Goal: Task Accomplishment & Management: Manage account settings

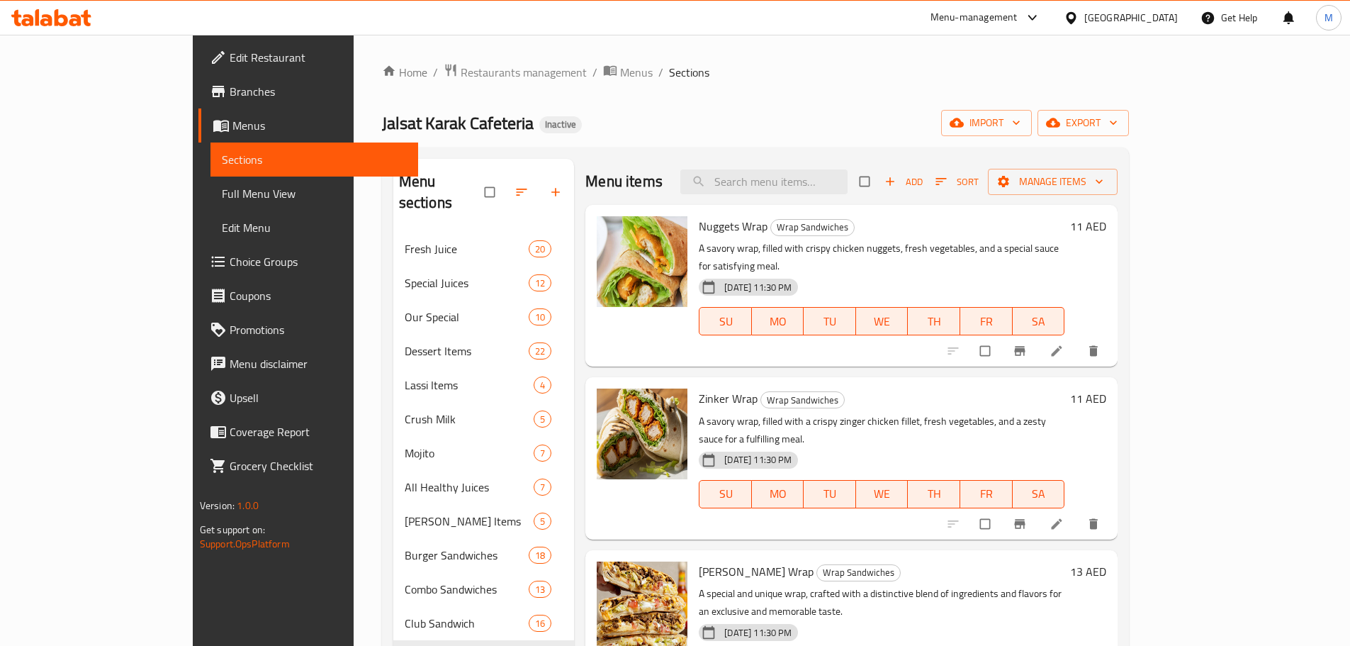
click at [64, 14] on icon at bounding box center [51, 17] width 80 height 17
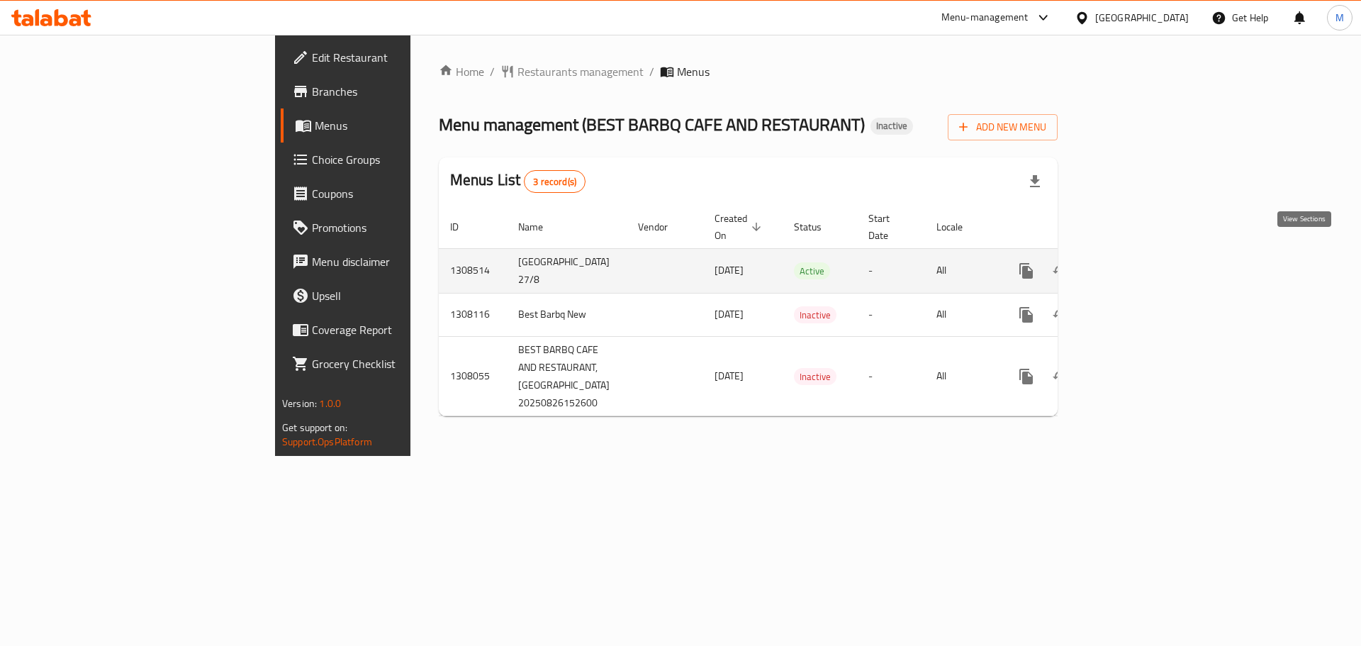
click at [1137, 262] on icon "enhanced table" at bounding box center [1128, 270] width 17 height 17
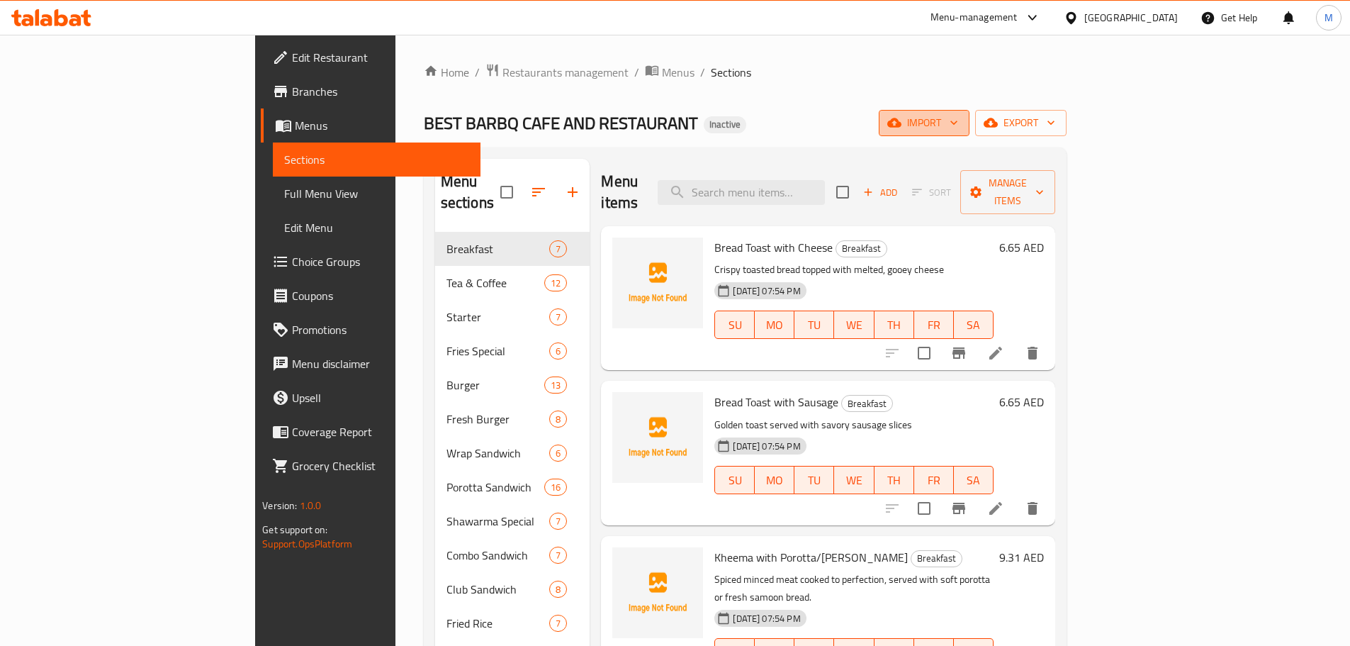
click at [958, 127] on span "import" at bounding box center [924, 123] width 68 height 18
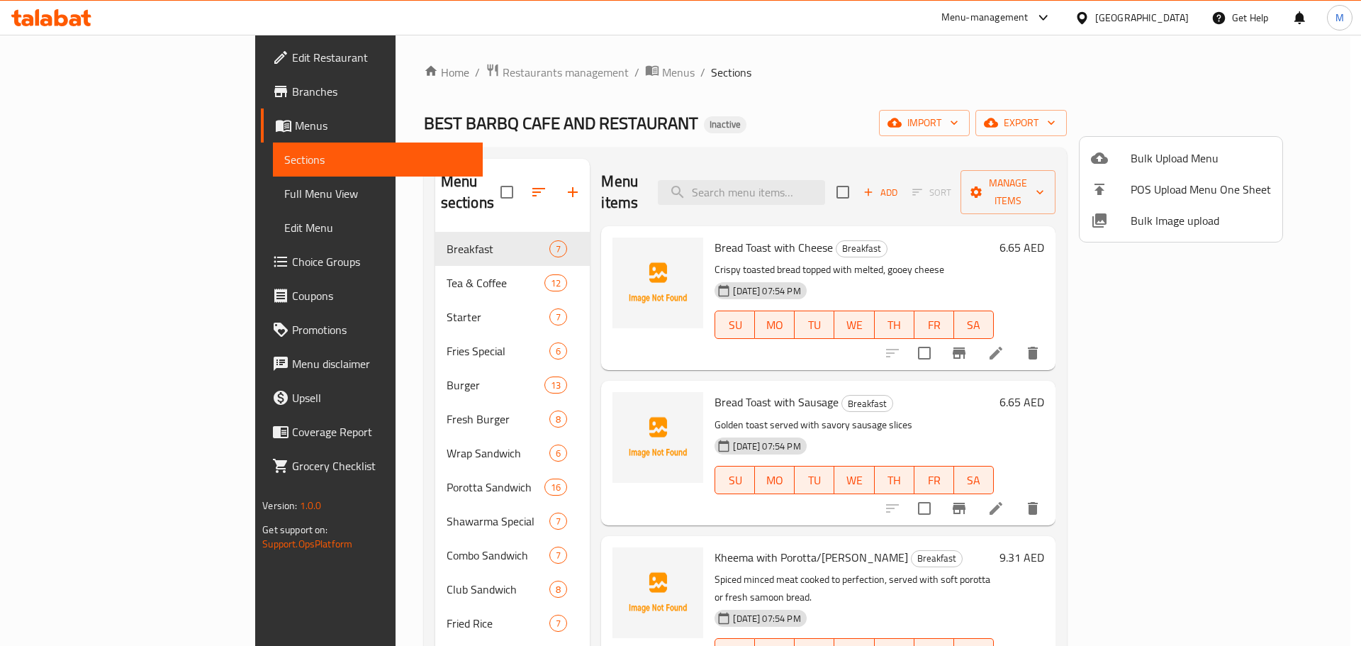
click at [1169, 225] on span "Bulk Image upload" at bounding box center [1200, 220] width 140 height 17
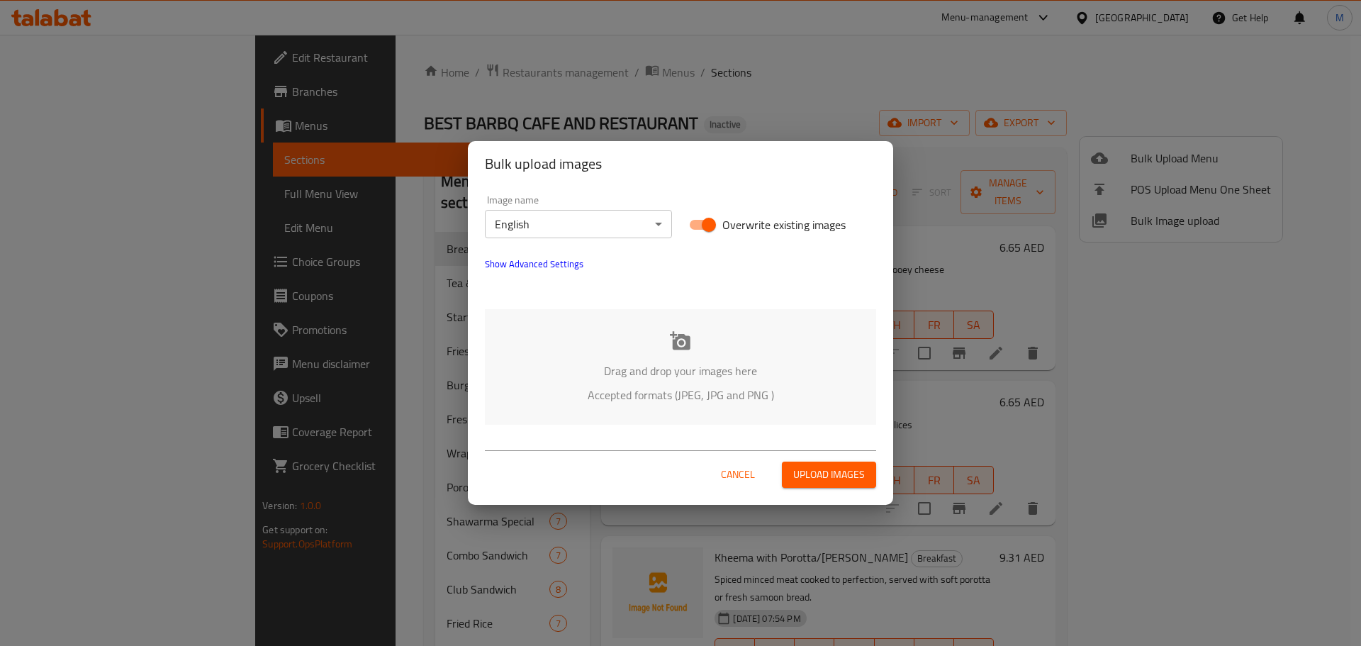
click at [693, 220] on input "Overwrite existing images" at bounding box center [708, 224] width 81 height 27
checkbox input "false"
click at [718, 364] on p "Drag and drop your images here" at bounding box center [680, 370] width 349 height 17
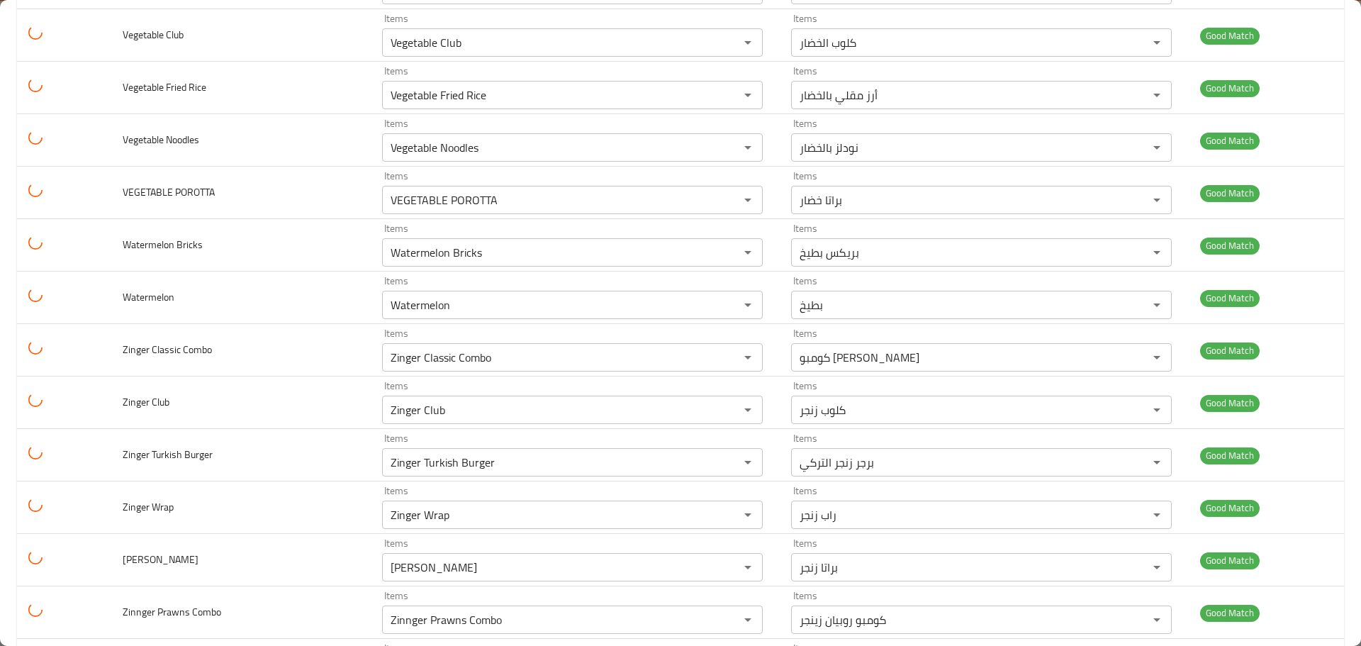
scroll to position [8147, 0]
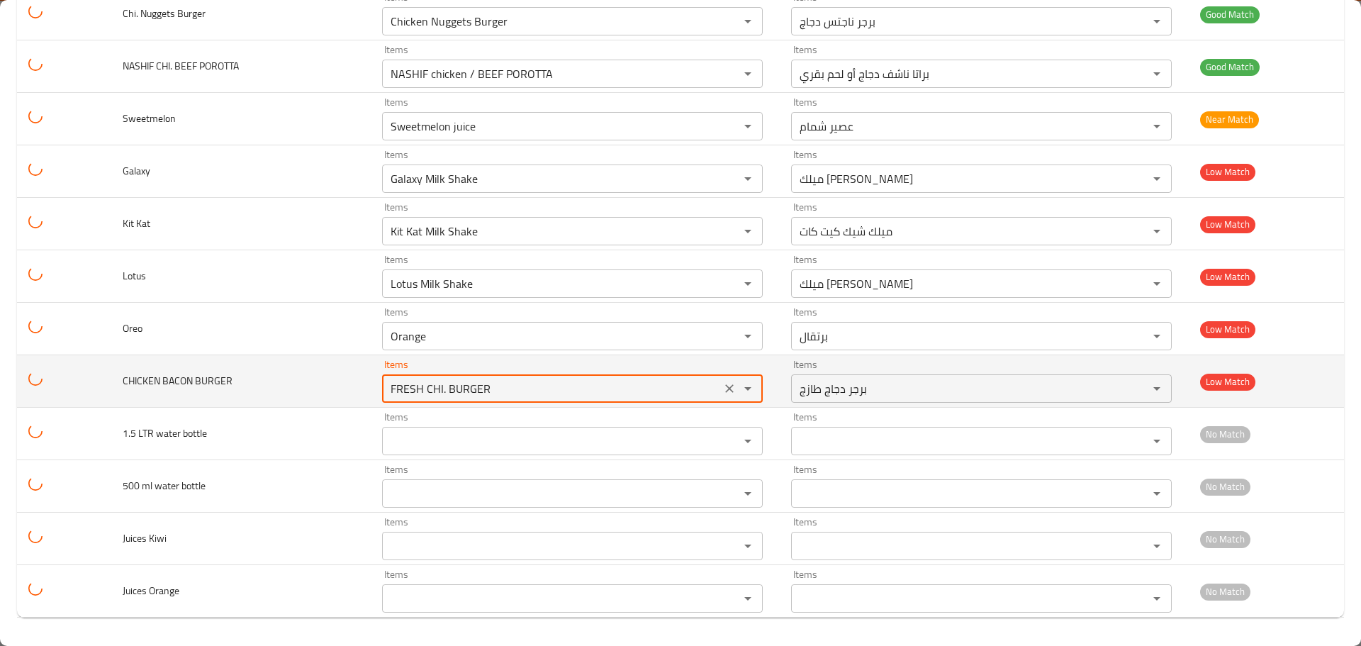
click at [561, 395] on BURGER "FRESH CHI. BURGER" at bounding box center [551, 388] width 330 height 20
click at [722, 389] on icon "Clear" at bounding box center [729, 388] width 14 height 14
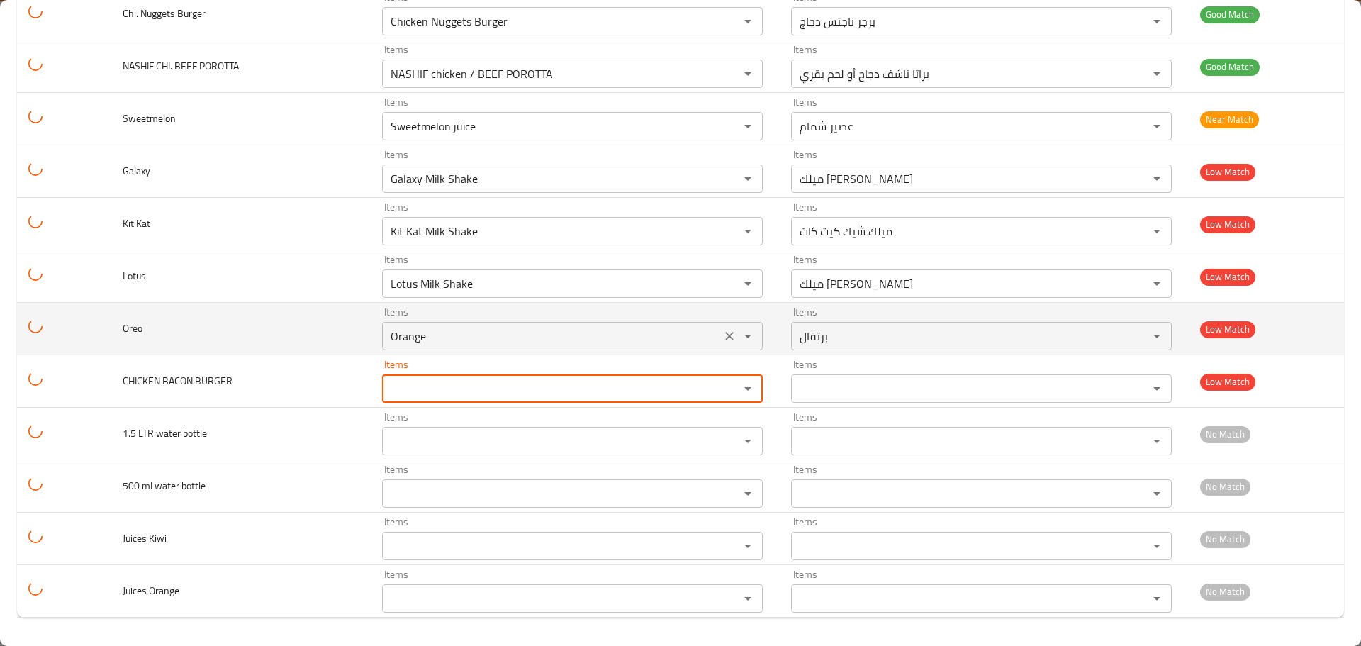
click at [722, 333] on icon "Clear" at bounding box center [729, 336] width 14 height 14
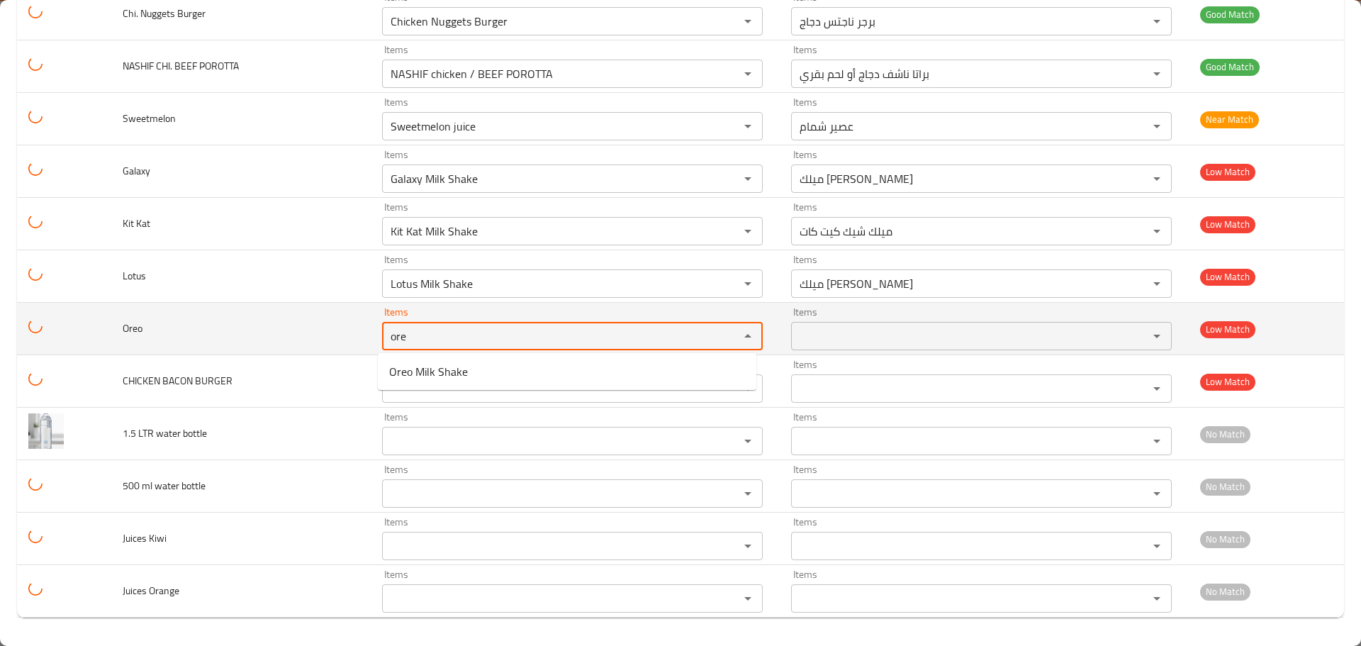
type input "ore"
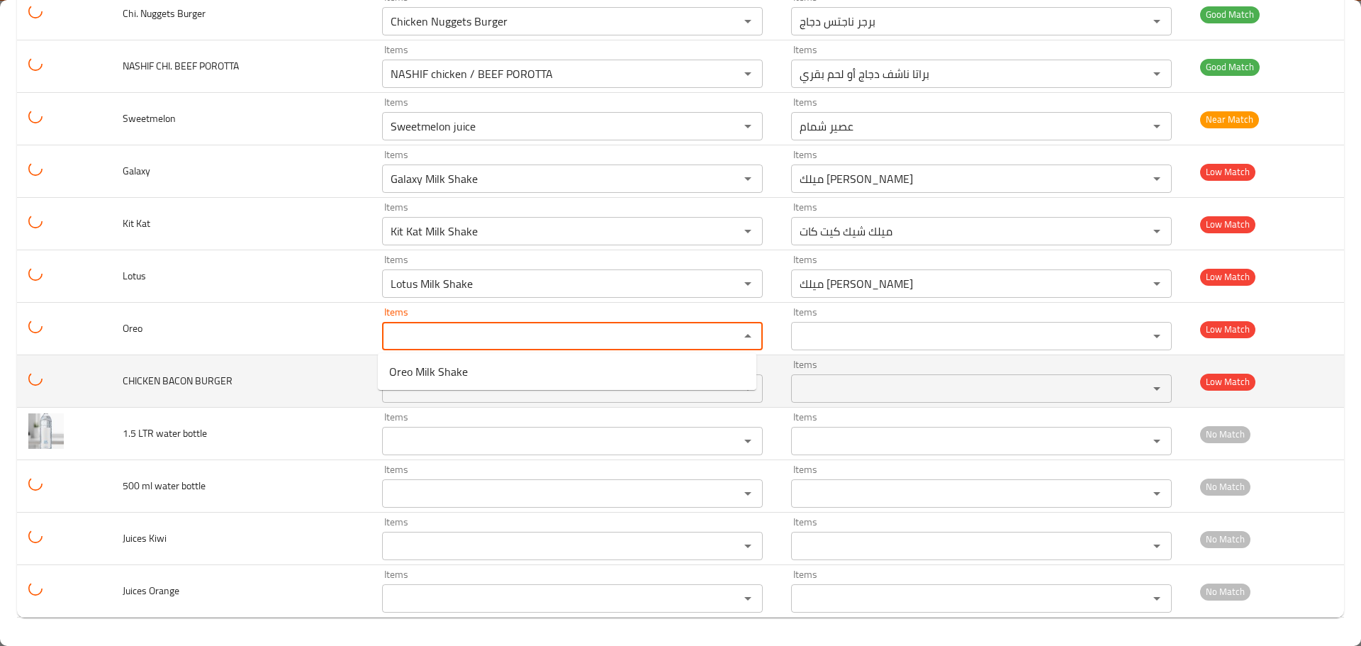
drag, startPoint x: 116, startPoint y: 345, endPoint x: 118, endPoint y: 359, distance: 13.6
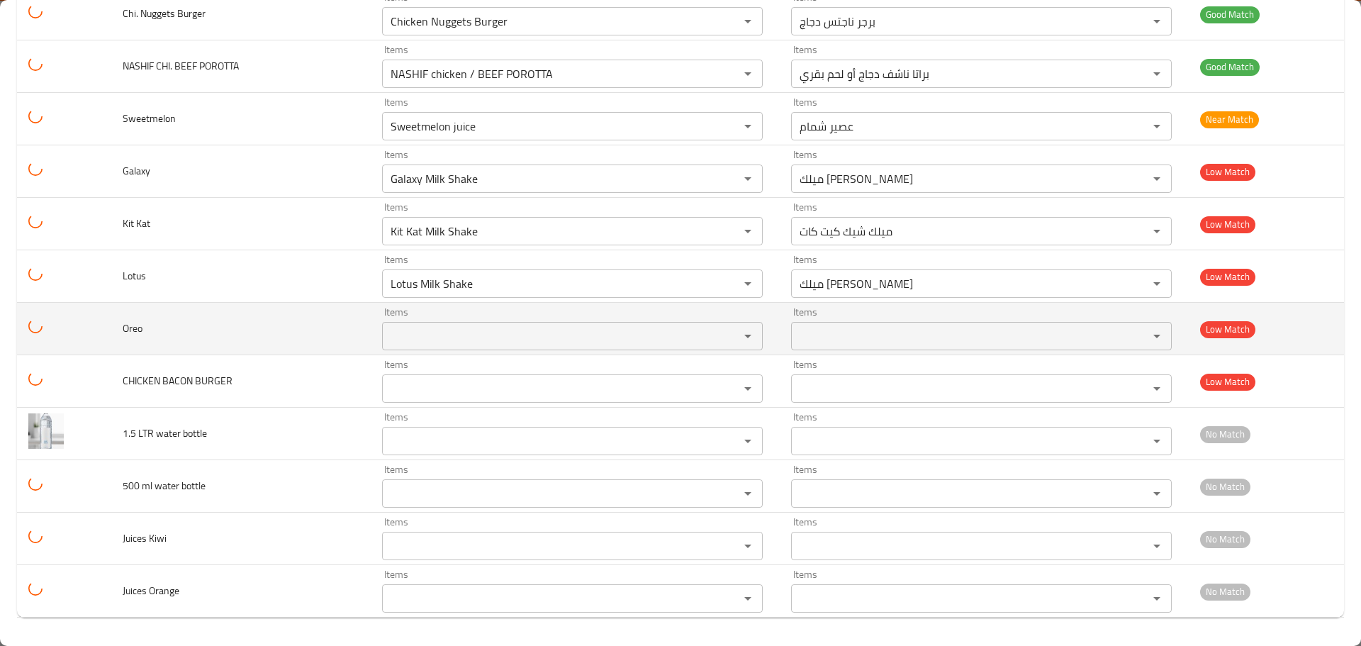
drag, startPoint x: 118, startPoint y: 359, endPoint x: 98, endPoint y: 342, distance: 26.2
click at [98, 342] on td "enhanced table" at bounding box center [64, 329] width 94 height 52
click at [133, 325] on span "Oreo" at bounding box center [133, 328] width 20 height 18
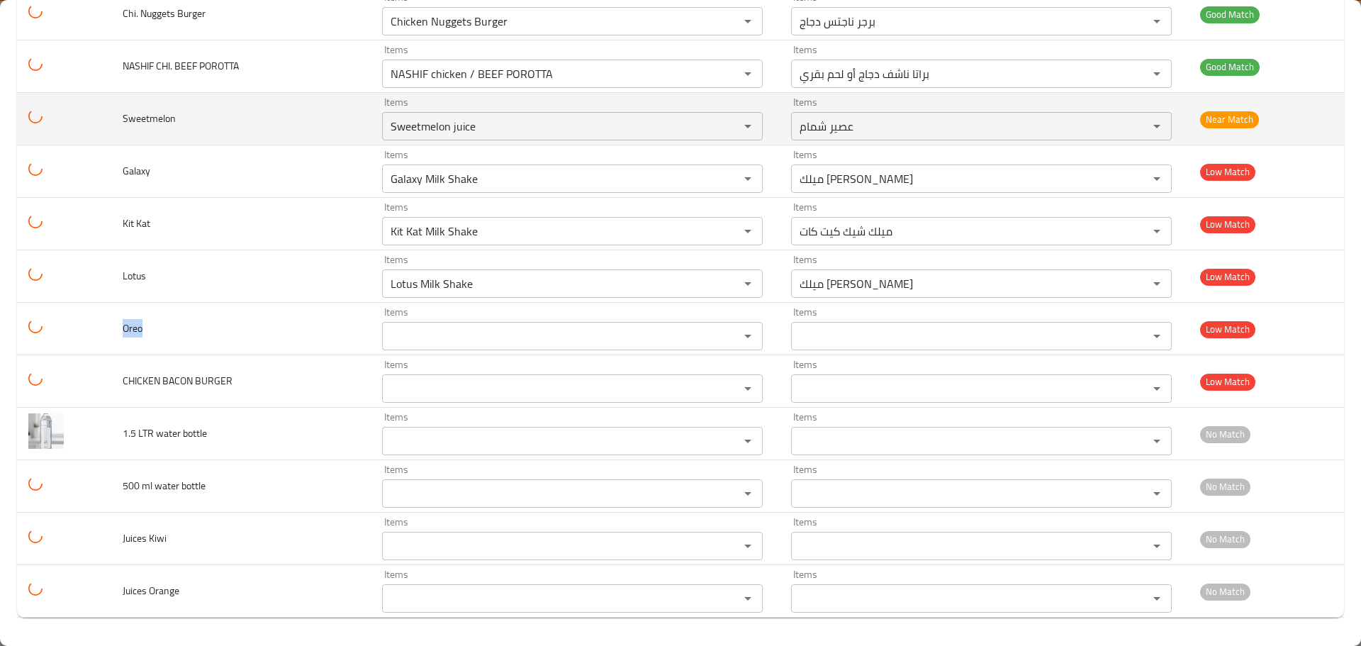
copy span "Oreo"
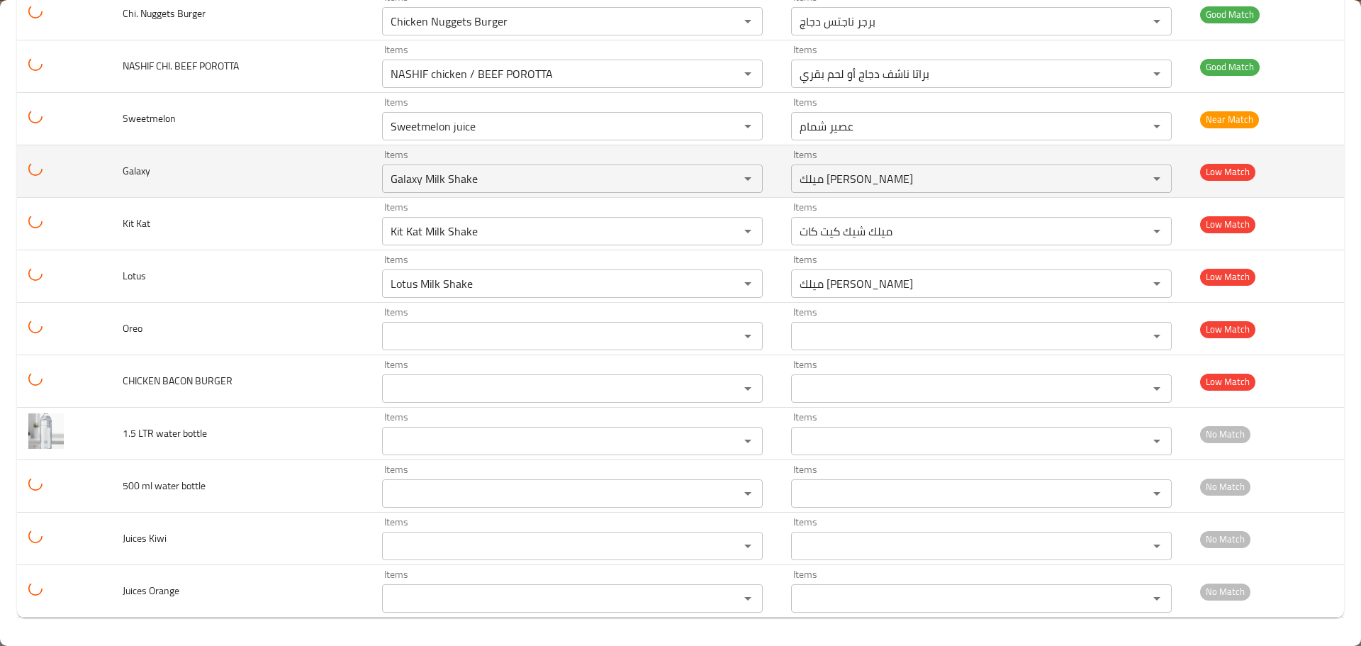
click at [311, 174] on td "Galaxy" at bounding box center [240, 171] width 259 height 52
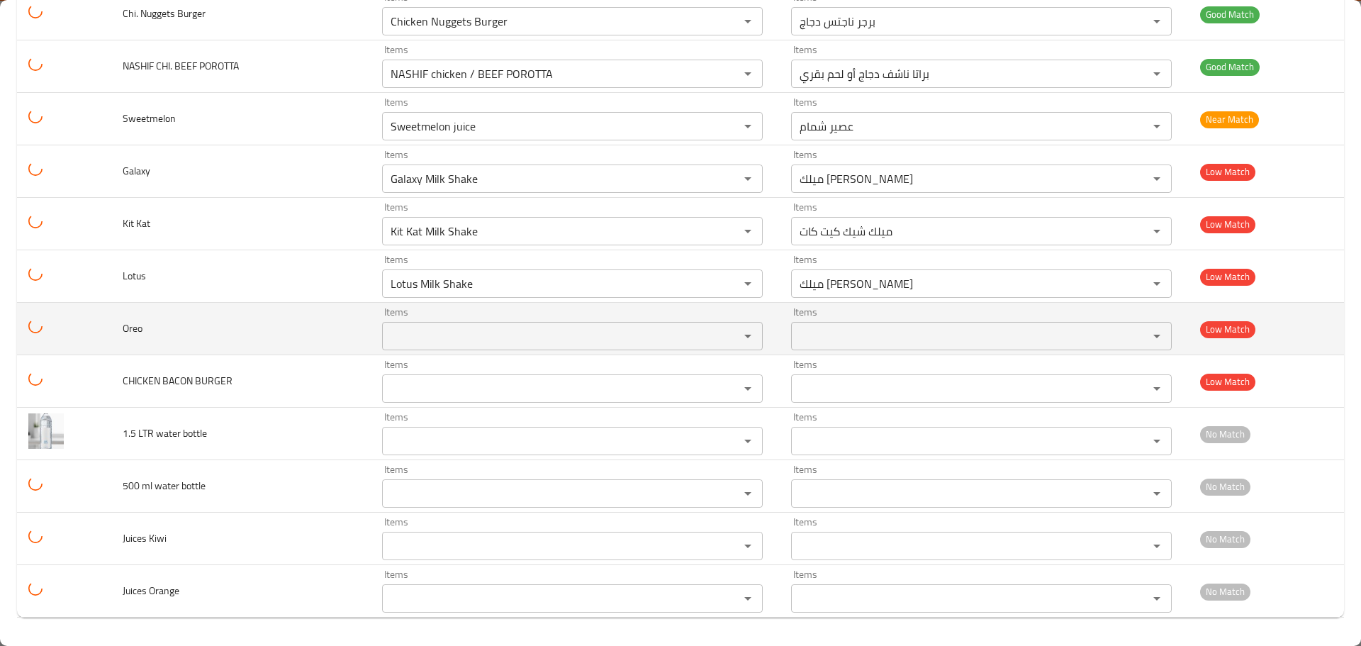
click at [266, 317] on td "Oreo" at bounding box center [240, 329] width 259 height 52
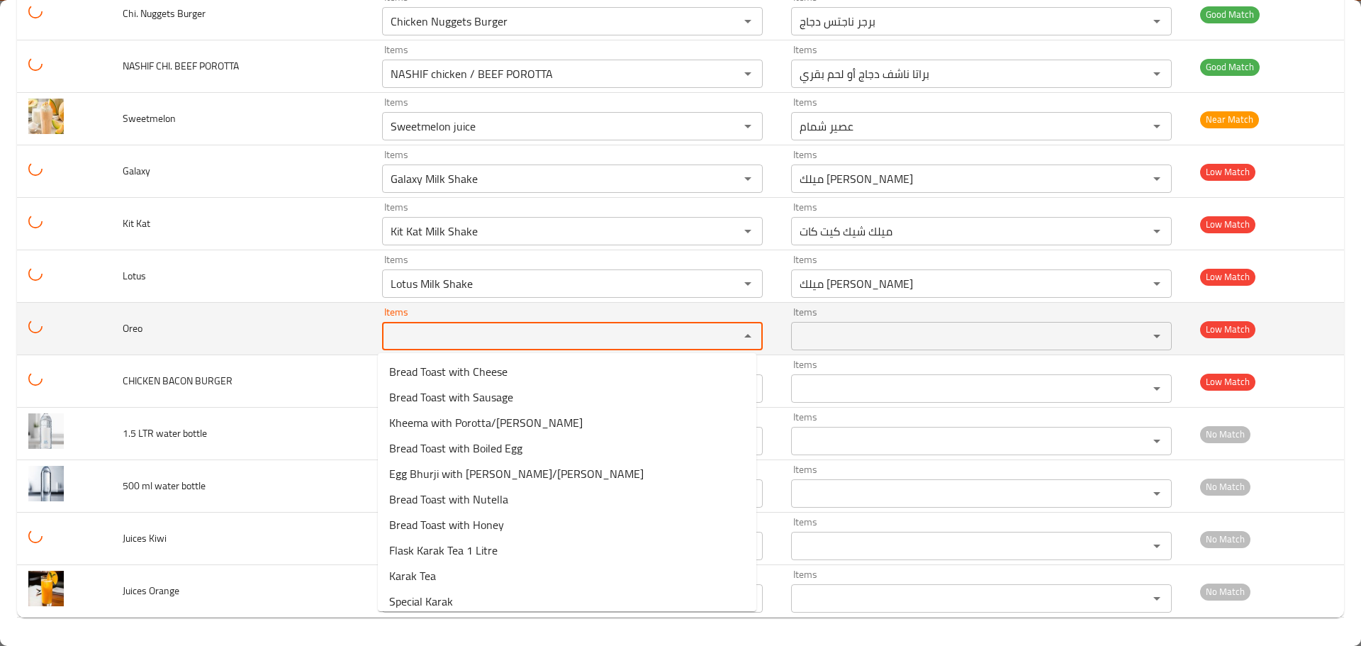
click at [404, 337] on input "Items" at bounding box center [551, 336] width 330 height 20
paste input "Oreo"
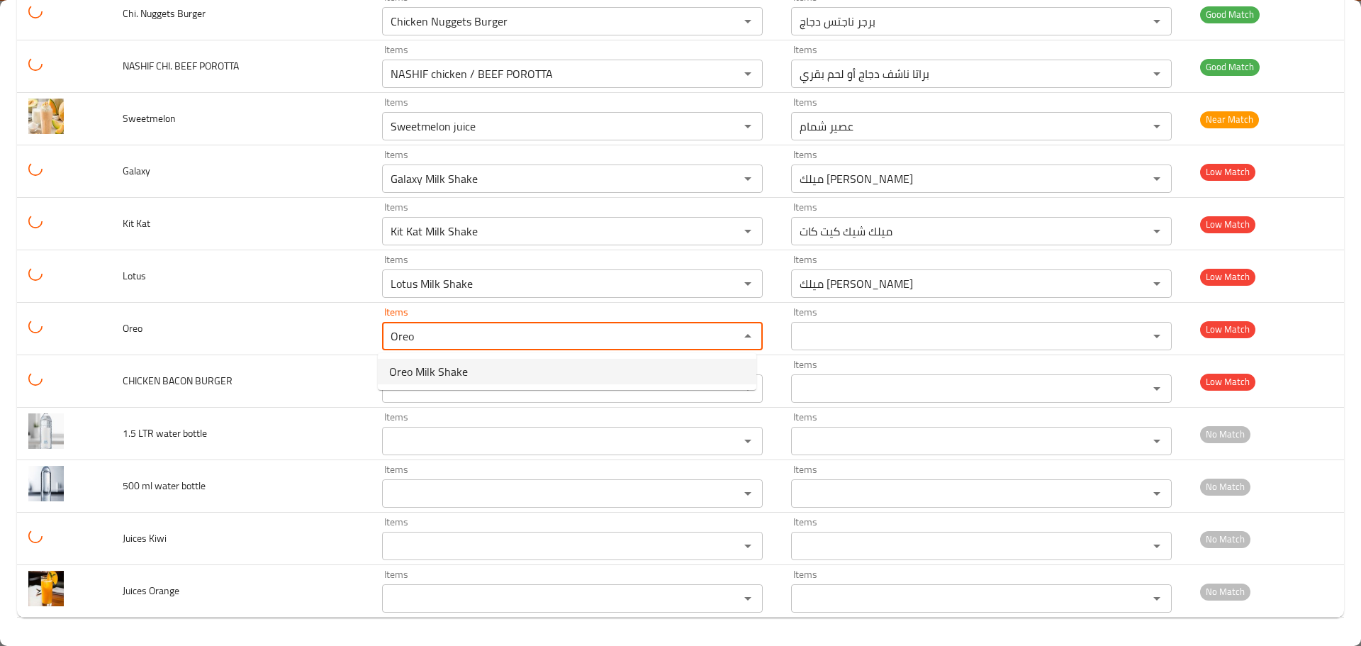
click at [424, 365] on span "Oreo Milk Shake" at bounding box center [428, 371] width 79 height 17
type input "Oreo Milk Shake"
type input "ميلك شيك أوريو"
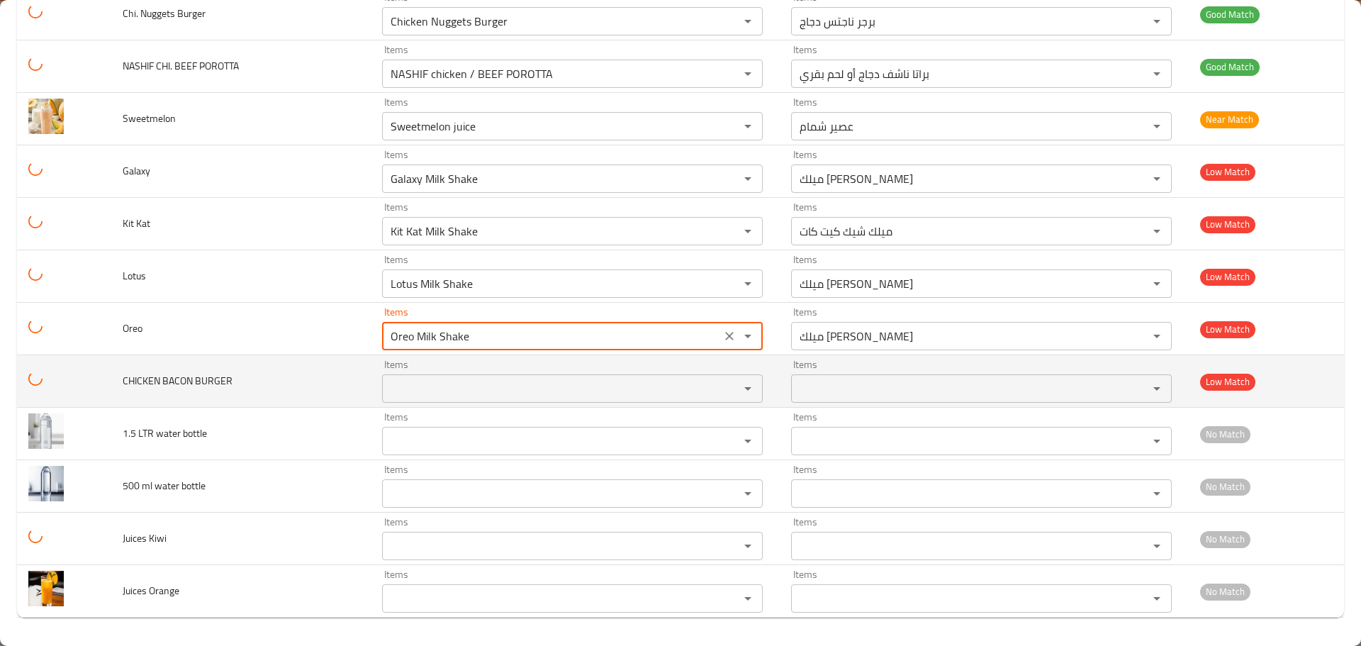
type input "Oreo Milk Shake"
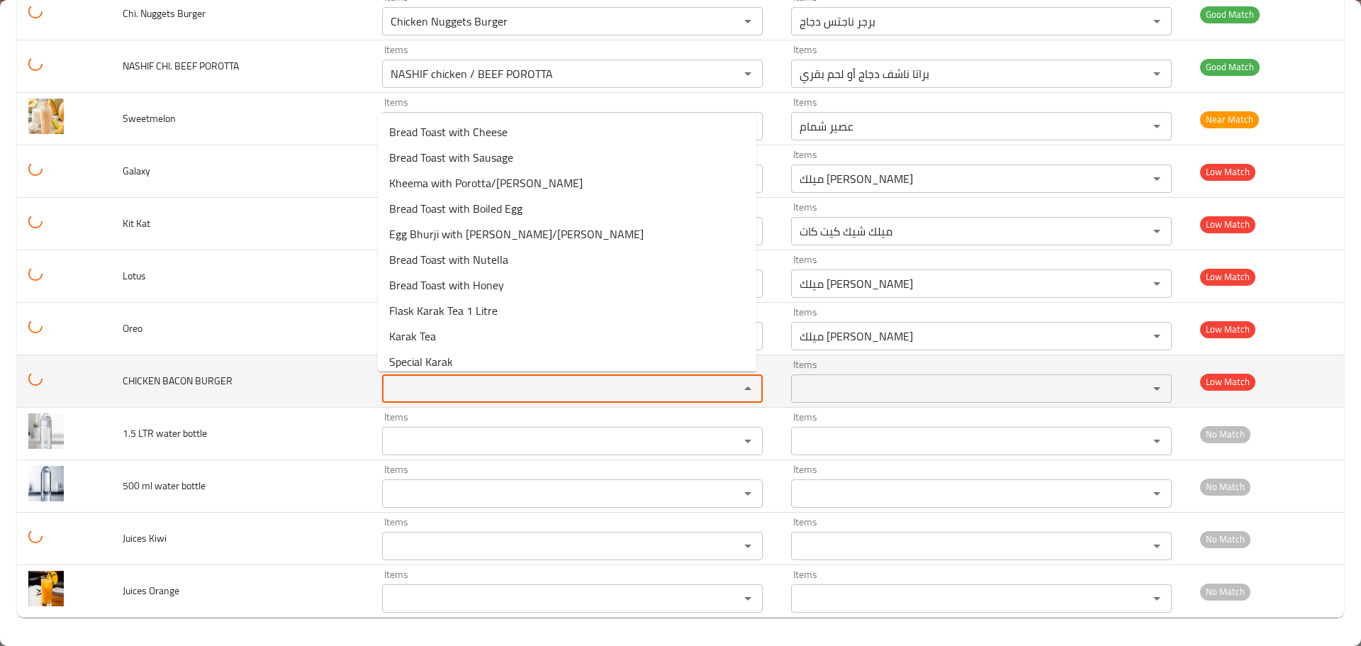
click at [429, 395] on BURGER "Items" at bounding box center [551, 388] width 330 height 20
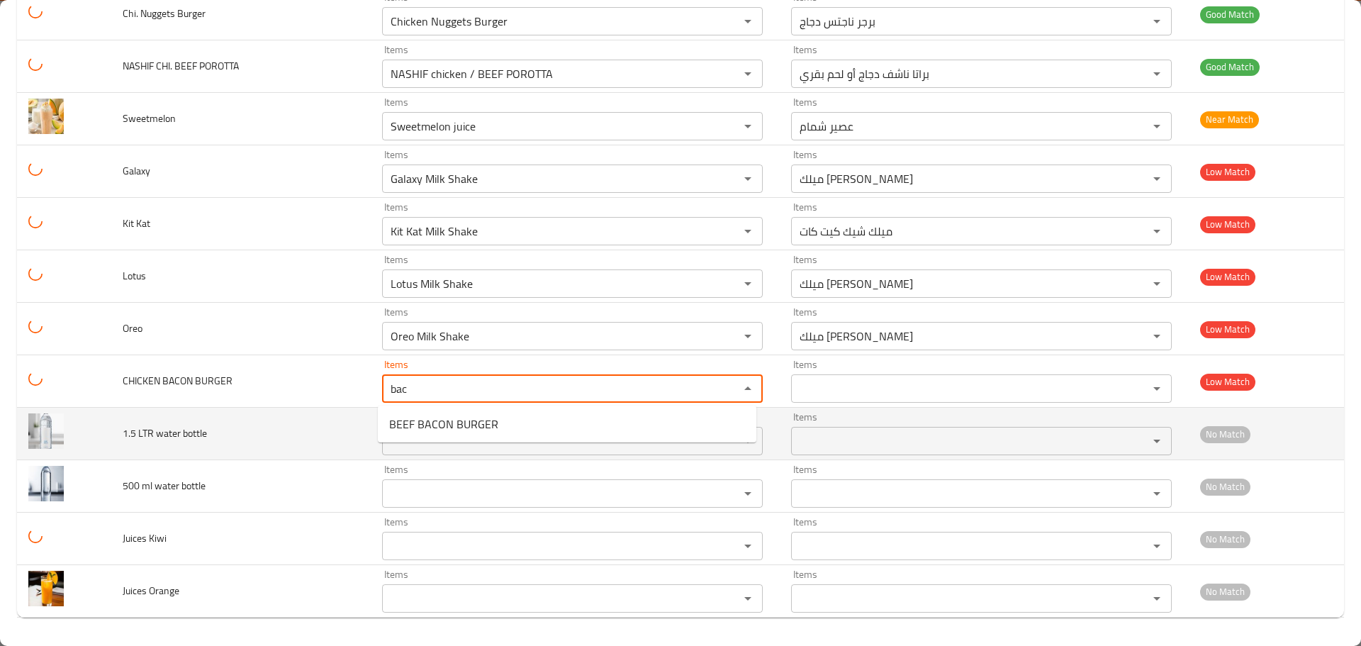
type BURGER "bac"
click at [177, 453] on td "1.5 LTR water bottle" at bounding box center [240, 433] width 259 height 52
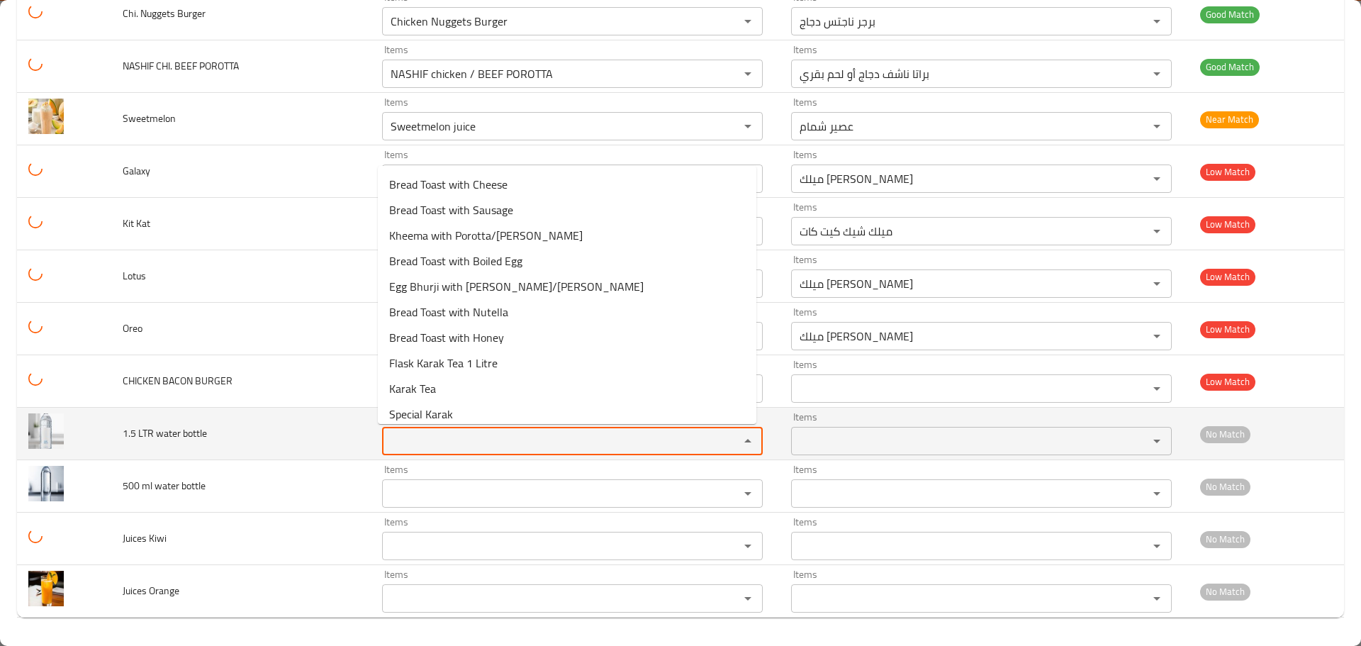
click at [481, 450] on bottle "Items" at bounding box center [551, 441] width 330 height 20
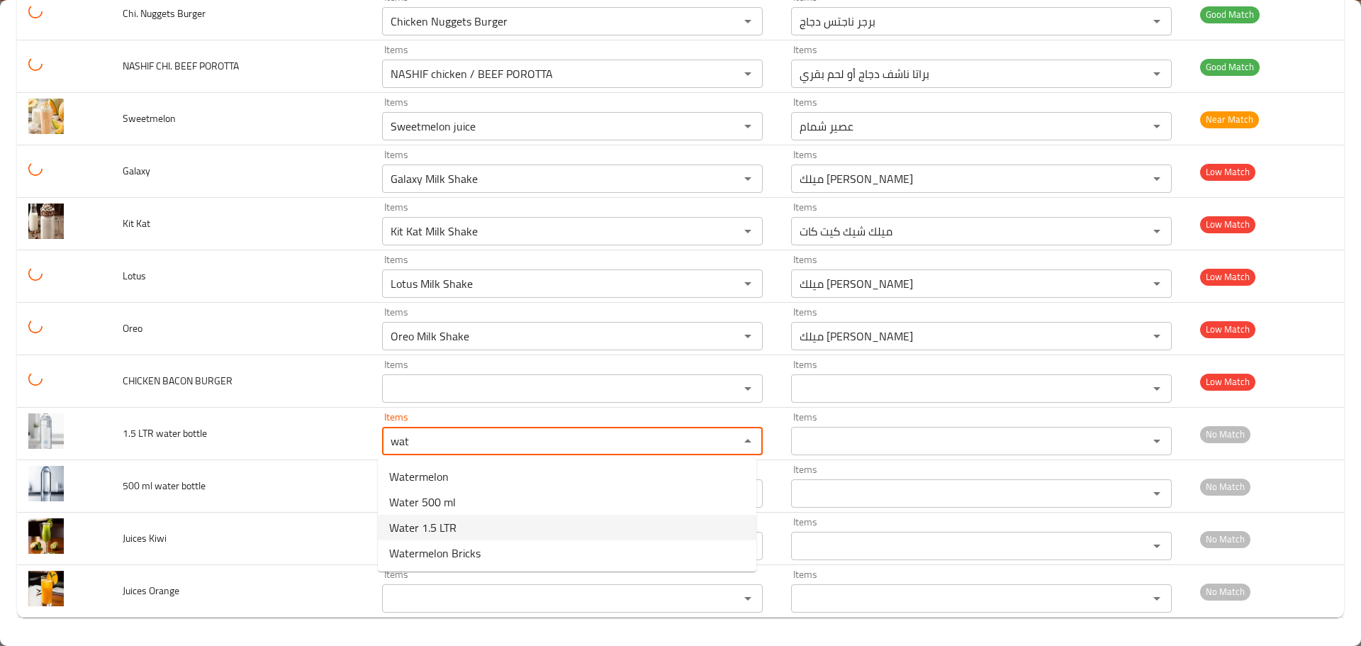
click at [466, 521] on bottle-option-2 "Water 1.5 LTR" at bounding box center [567, 527] width 378 height 26
type bottle "Water 1.5 LTR"
type bottle-ar "ماء 1.5 لتر"
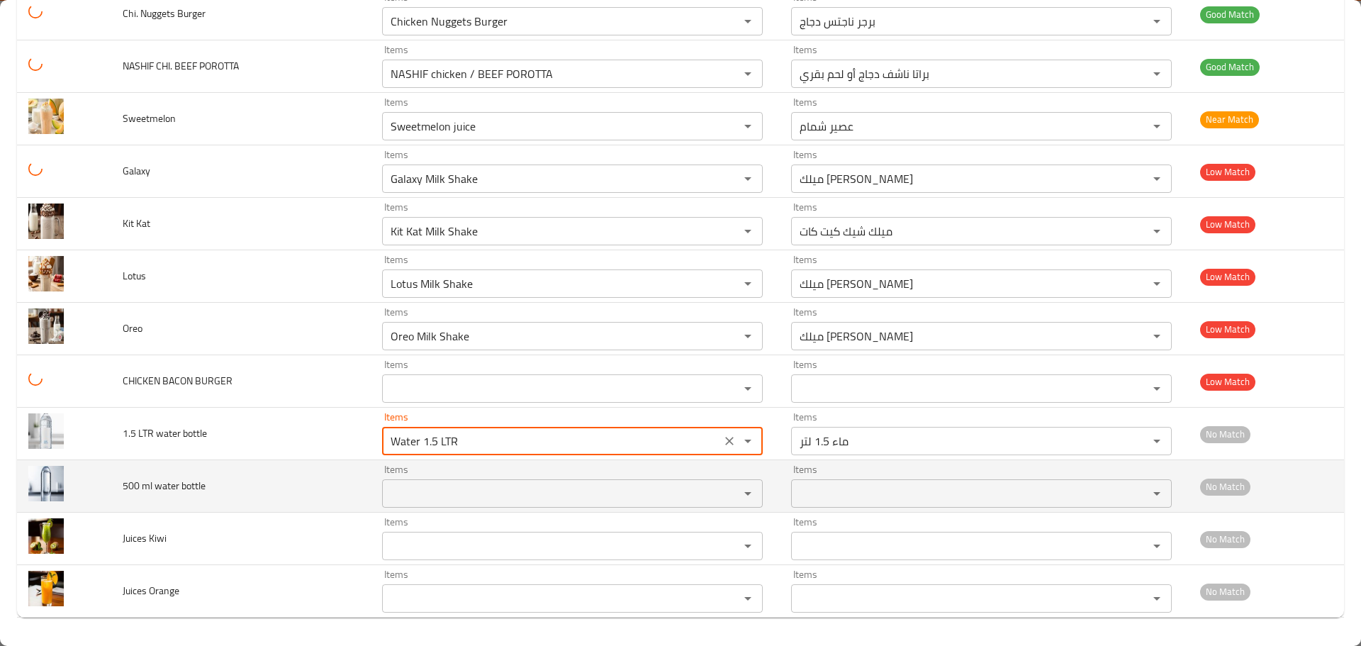
type bottle "Water 1.5 LTR"
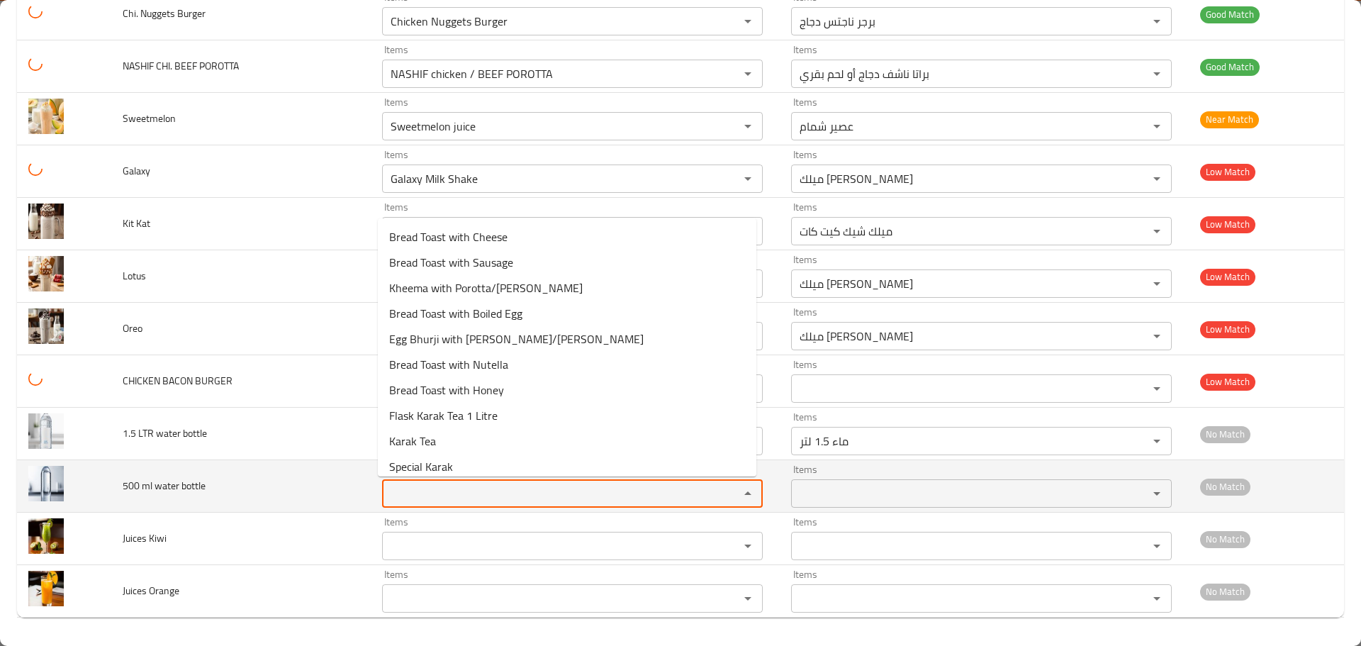
click at [475, 492] on bottle "Items" at bounding box center [551, 493] width 330 height 20
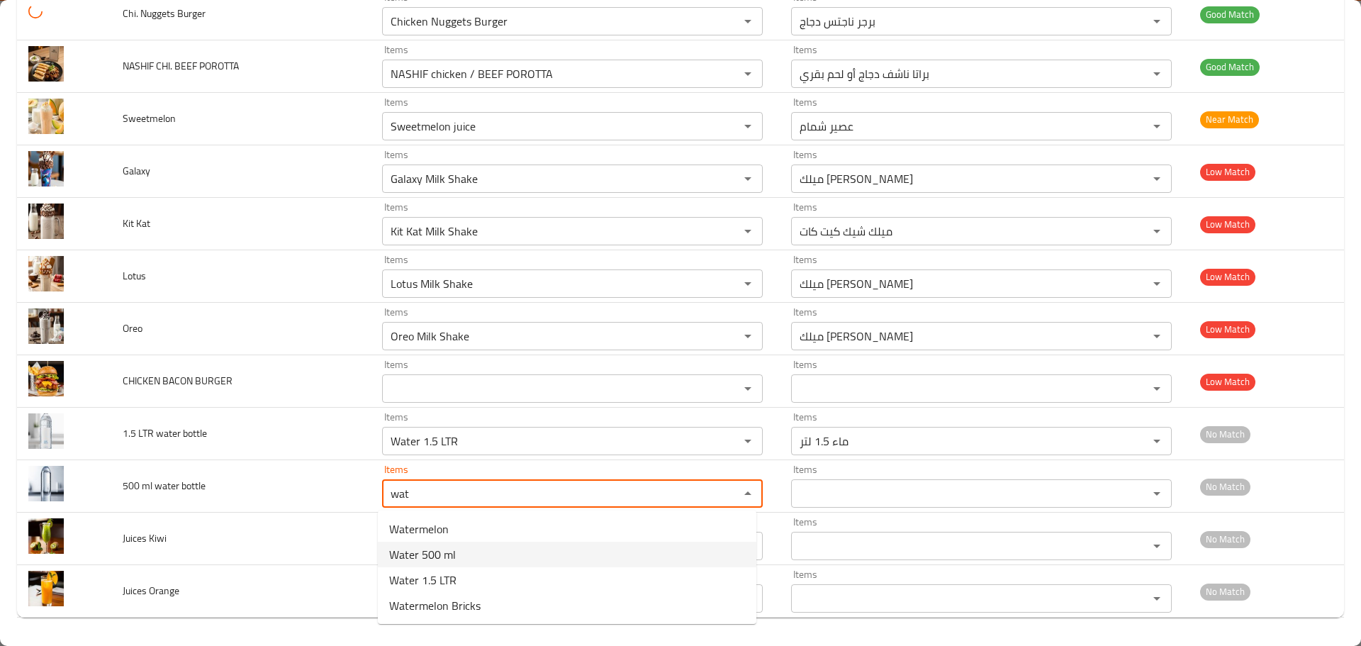
click at [459, 553] on bottle-option-1 "Water 500 ml" at bounding box center [567, 554] width 378 height 26
type bottle "Water 500 ml"
type bottle-ar "مياه 500 مل"
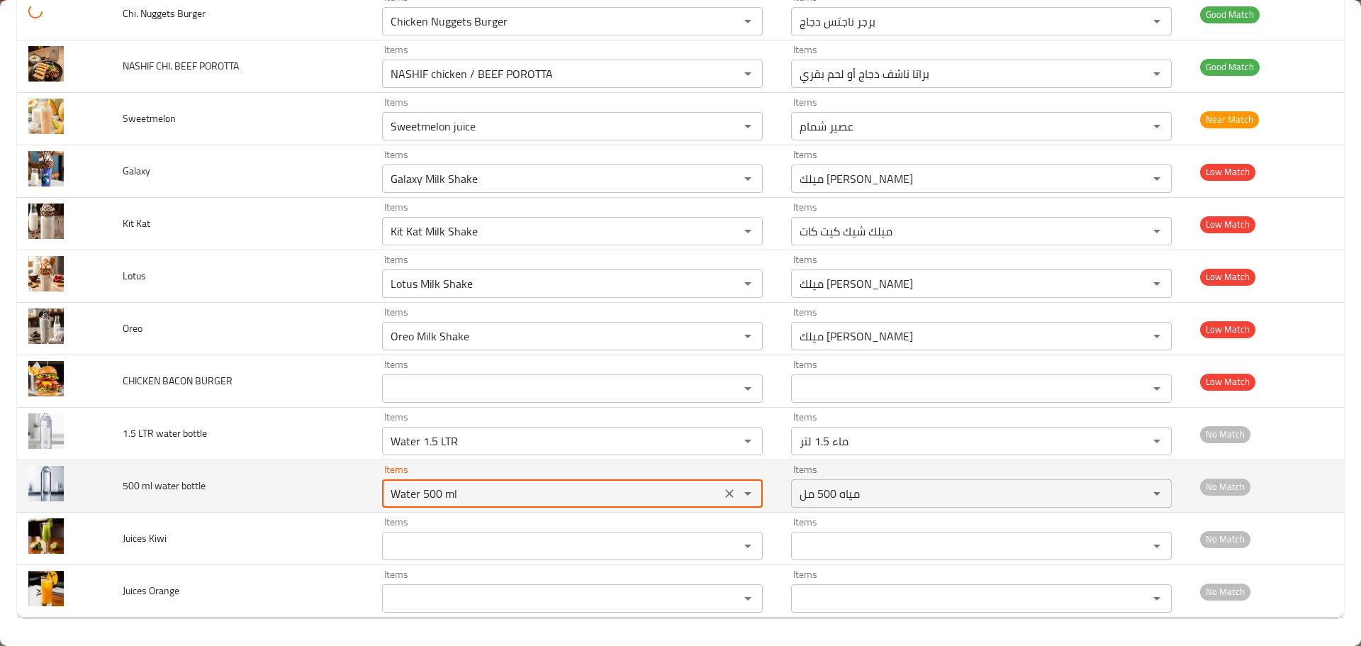
drag, startPoint x: 467, startPoint y: 497, endPoint x: 367, endPoint y: 489, distance: 100.2
click at [371, 489] on td "Items Water 500 ml Items" at bounding box center [575, 486] width 409 height 52
type bottle "Water 500 ml"
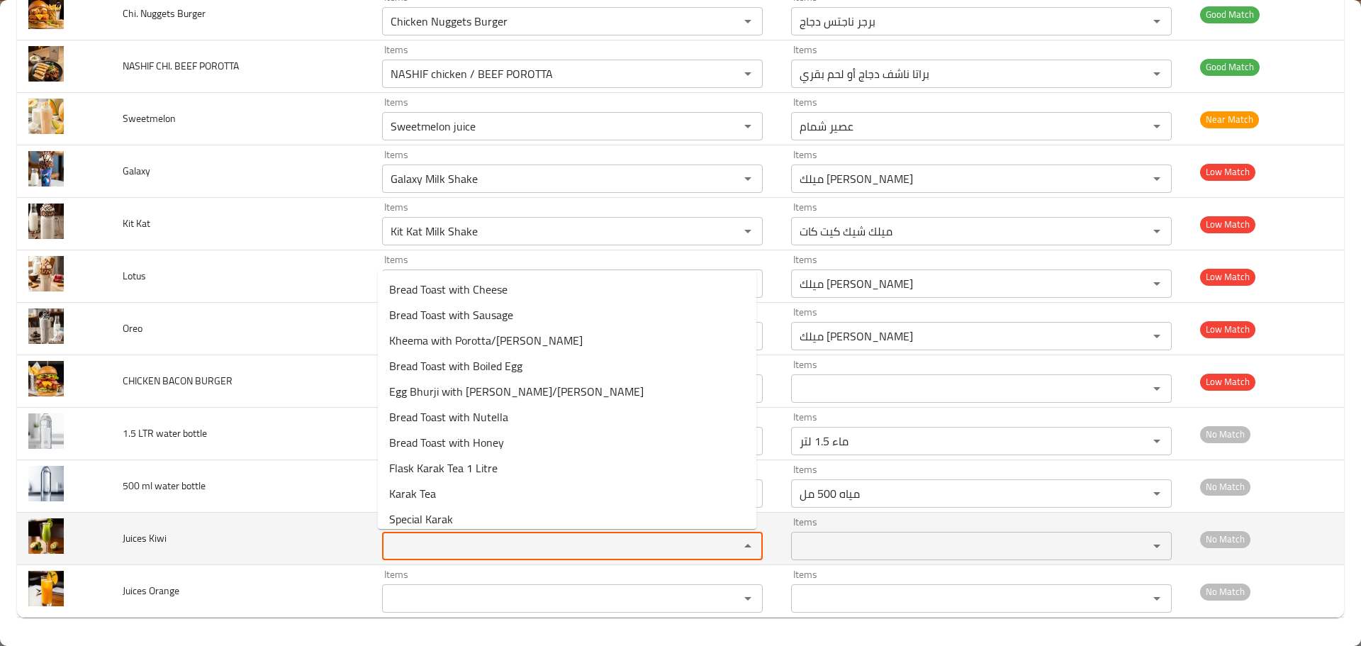
click at [405, 549] on Kiwi "Items" at bounding box center [551, 546] width 330 height 20
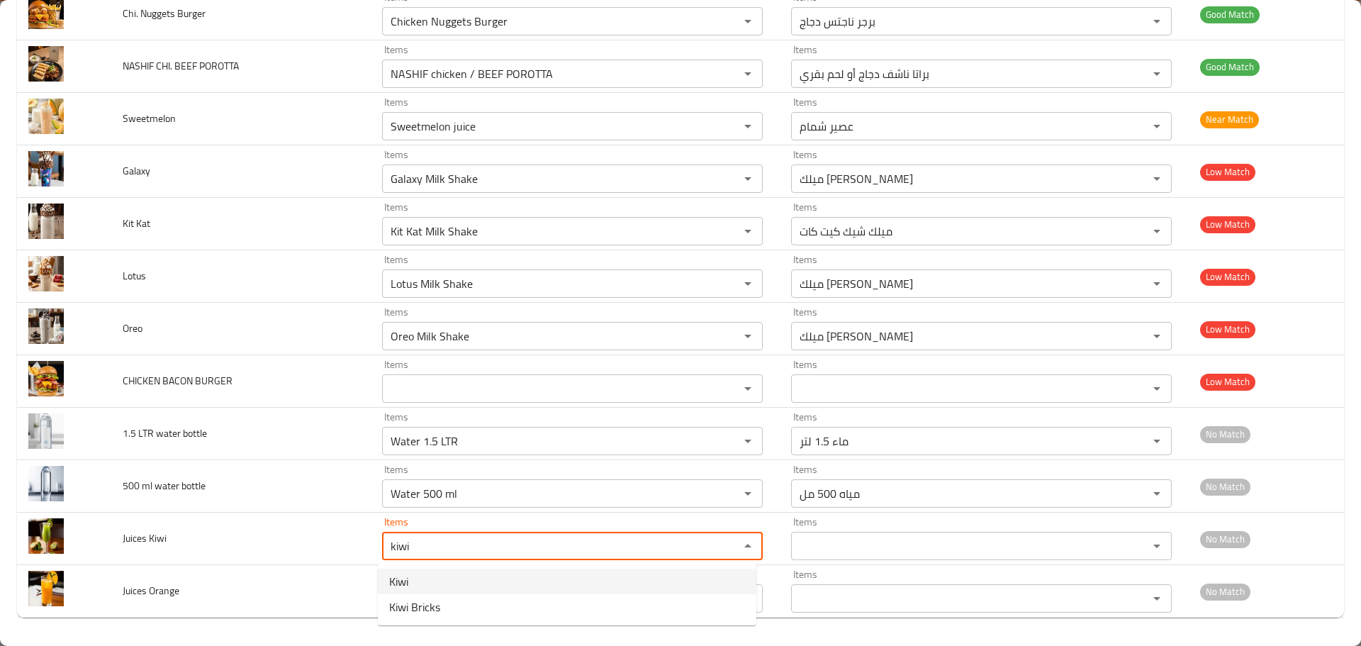
click at [402, 579] on span "Kiwi" at bounding box center [398, 581] width 19 height 17
type Kiwi "Kiwi"
type Kiwi-ar "كيوي"
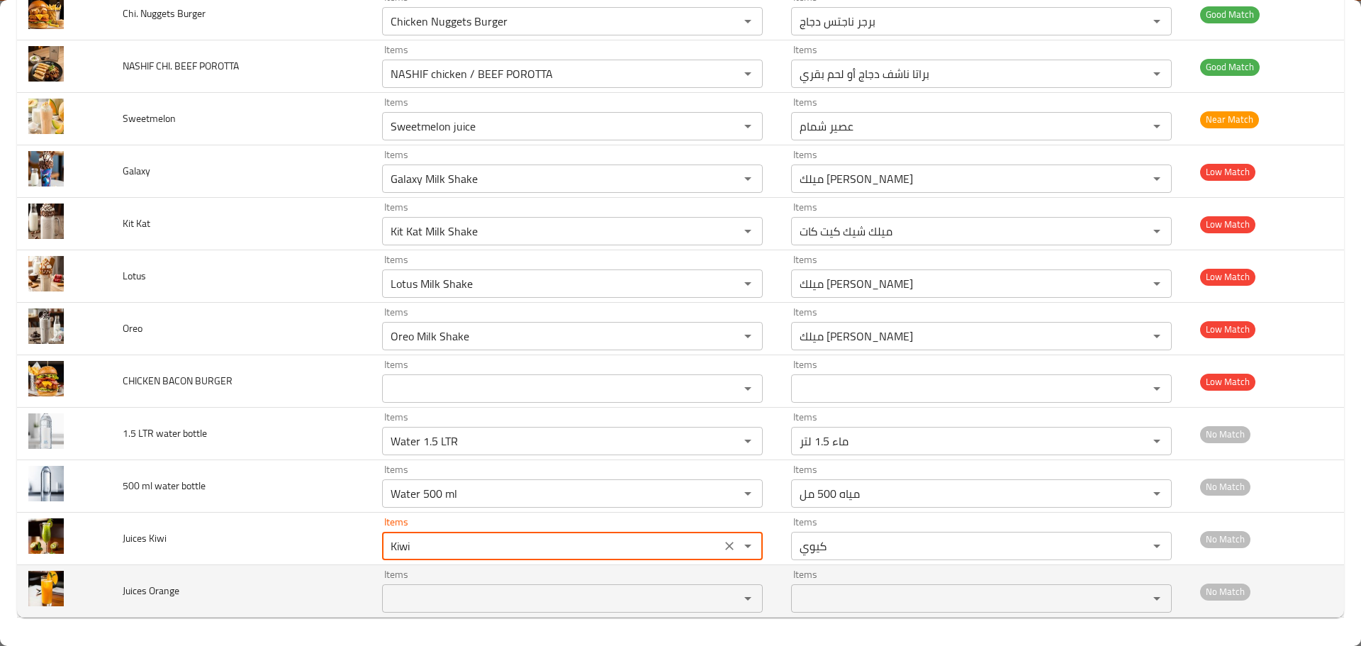
type Kiwi "Kiwi"
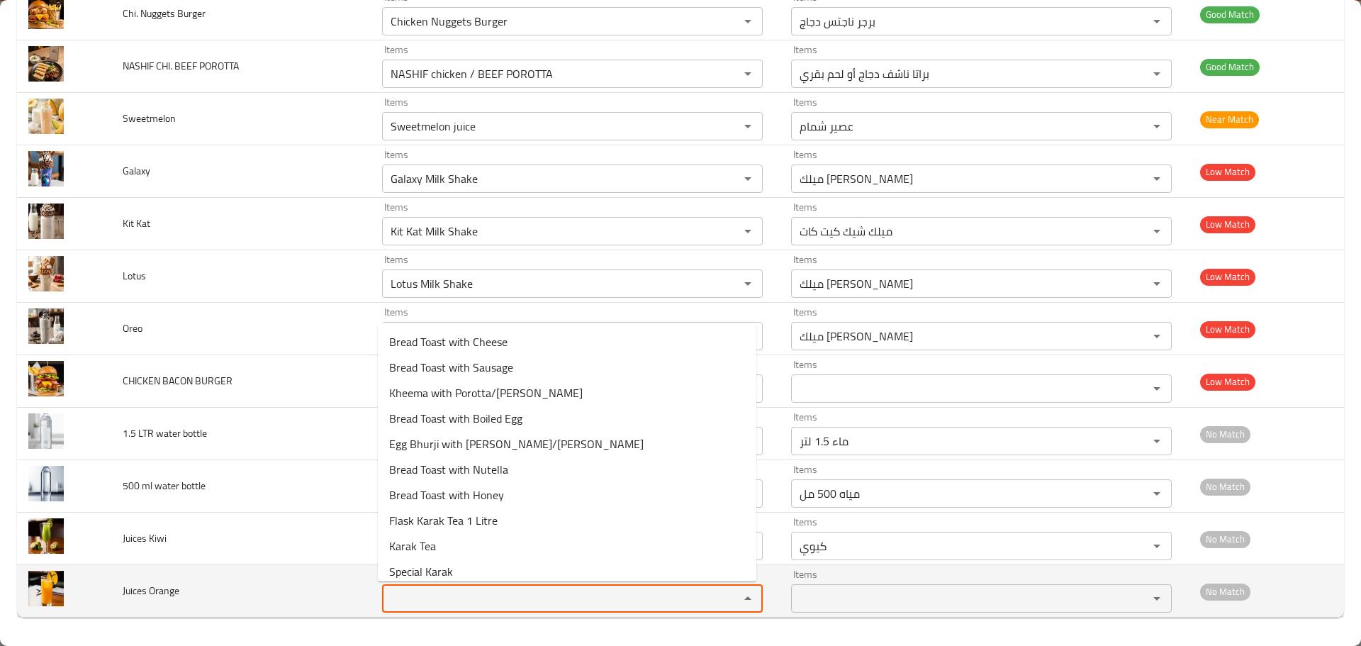
click at [431, 592] on Orange "Items" at bounding box center [551, 598] width 330 height 20
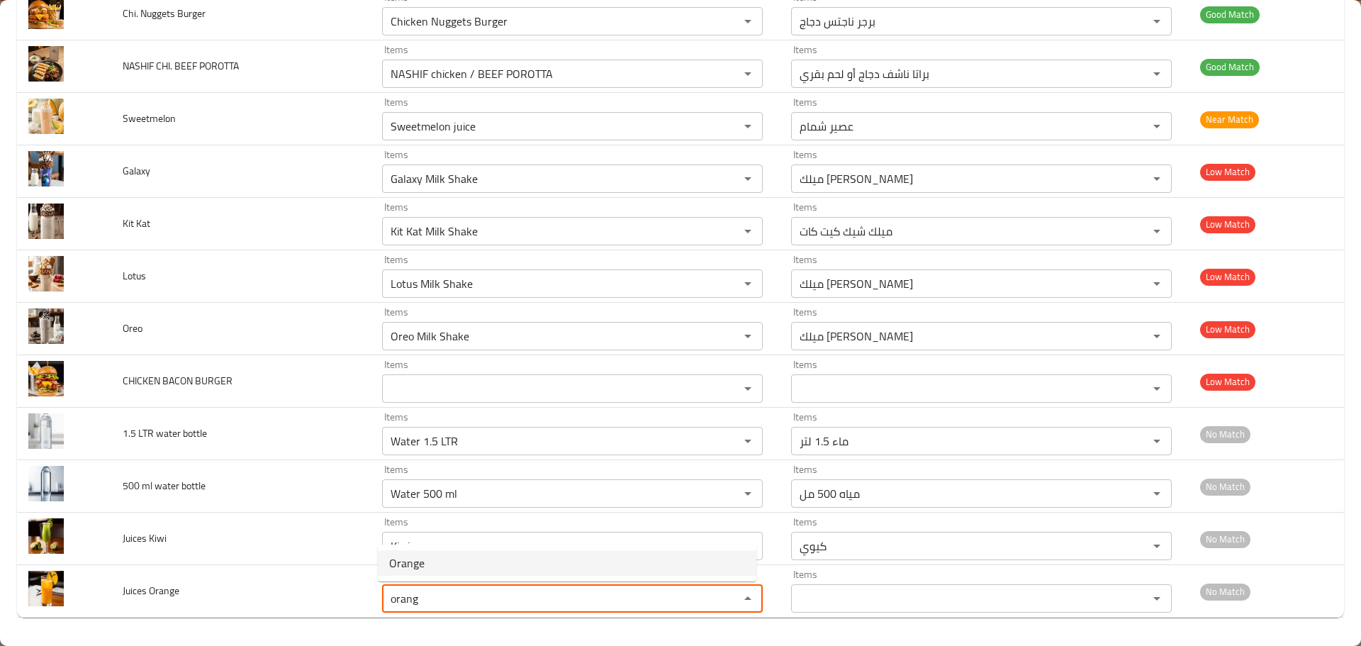
click at [434, 575] on Orange-option-0 "Orange" at bounding box center [567, 563] width 378 height 26
type Orange "Orange"
type Orange-ar "برتقال"
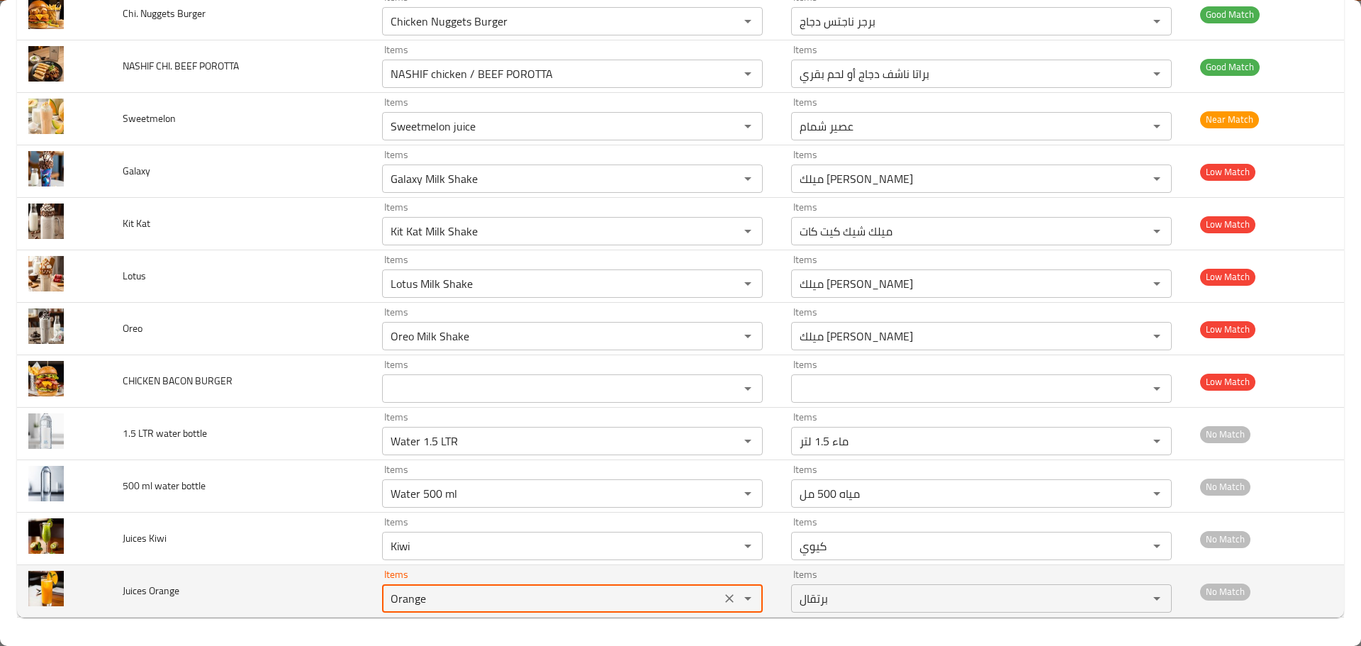
drag, startPoint x: 410, startPoint y: 603, endPoint x: 370, endPoint y: 597, distance: 40.2
click at [371, 597] on td "Items Orange Items" at bounding box center [575, 591] width 409 height 52
type Orange "Orange"
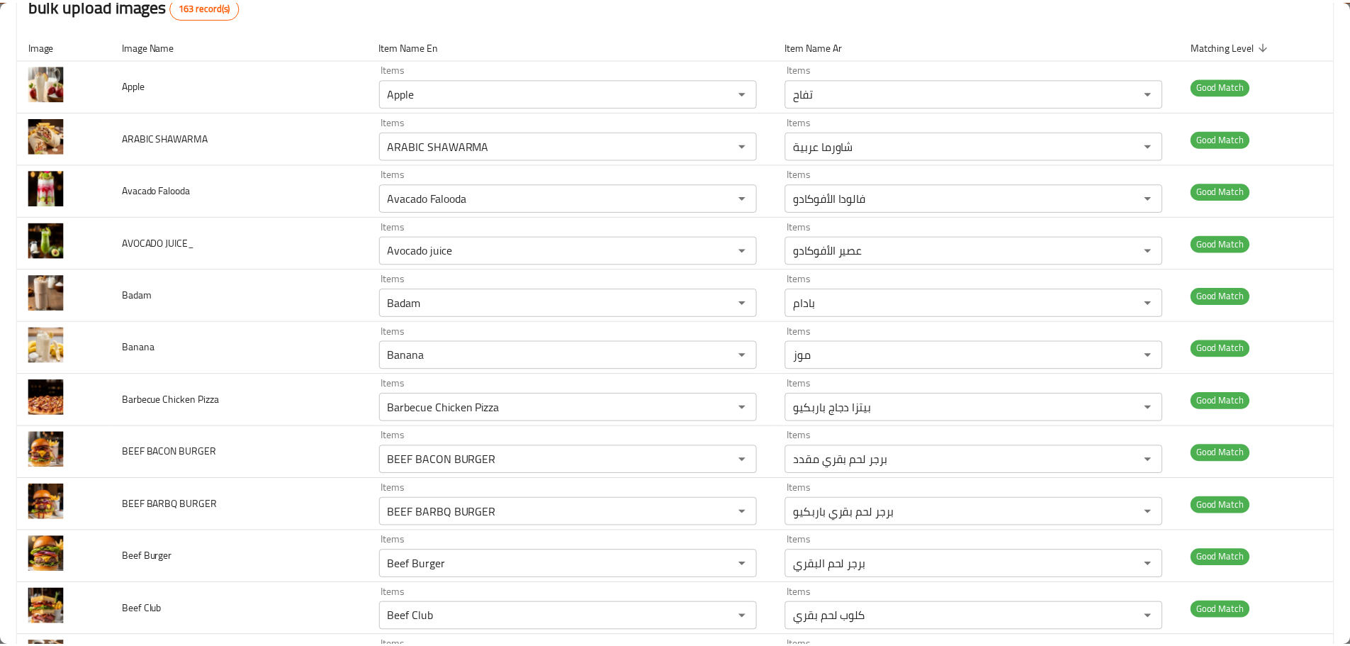
scroll to position [0, 0]
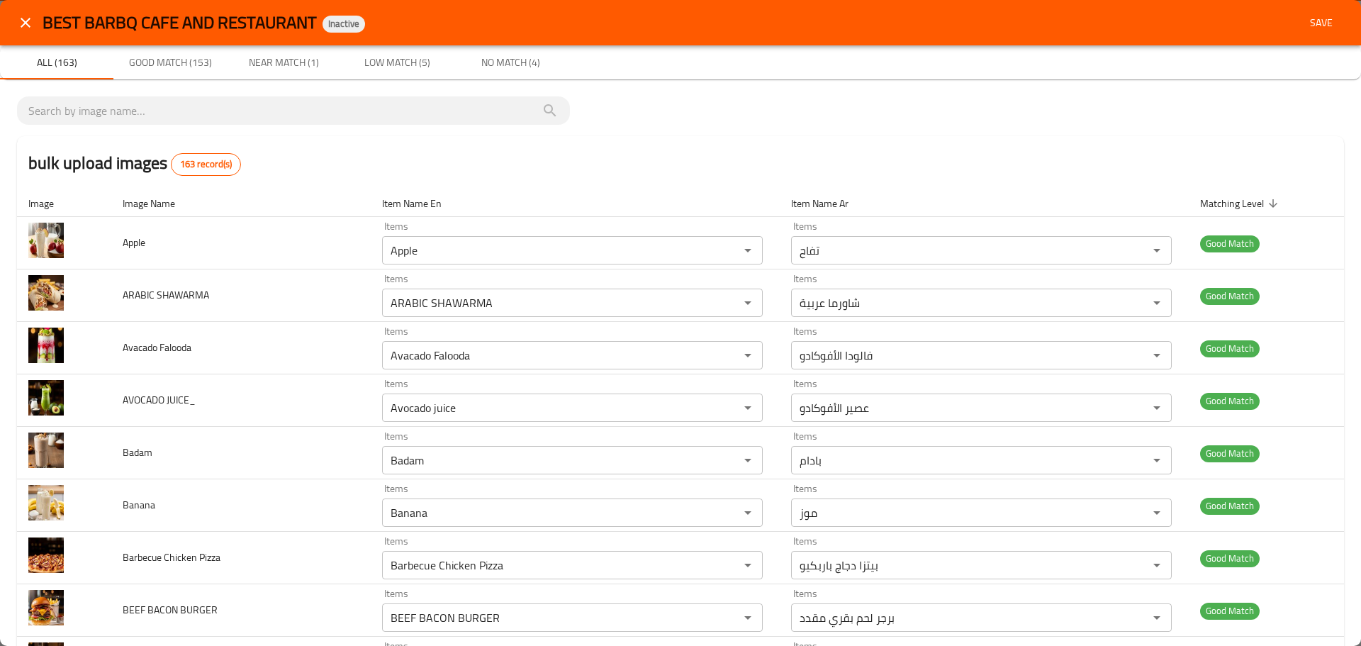
click at [1318, 22] on span "Save" at bounding box center [1321, 23] width 34 height 18
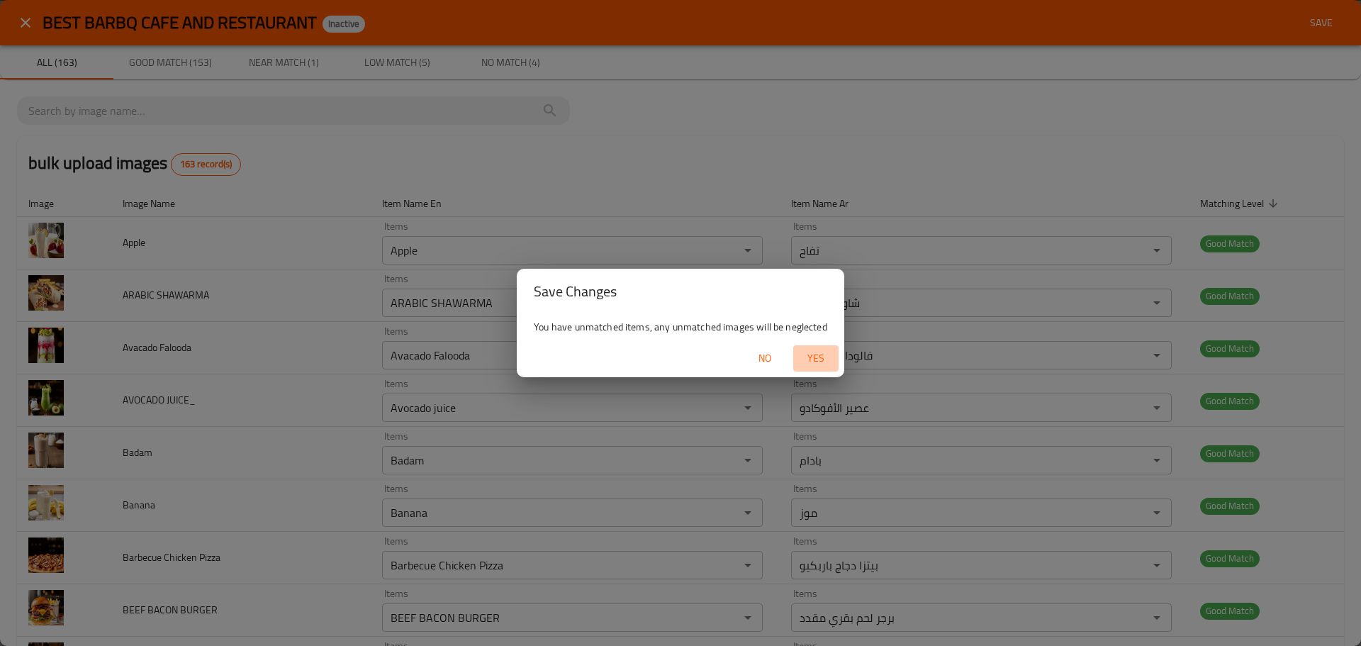
click at [823, 356] on span "Yes" at bounding box center [816, 358] width 34 height 18
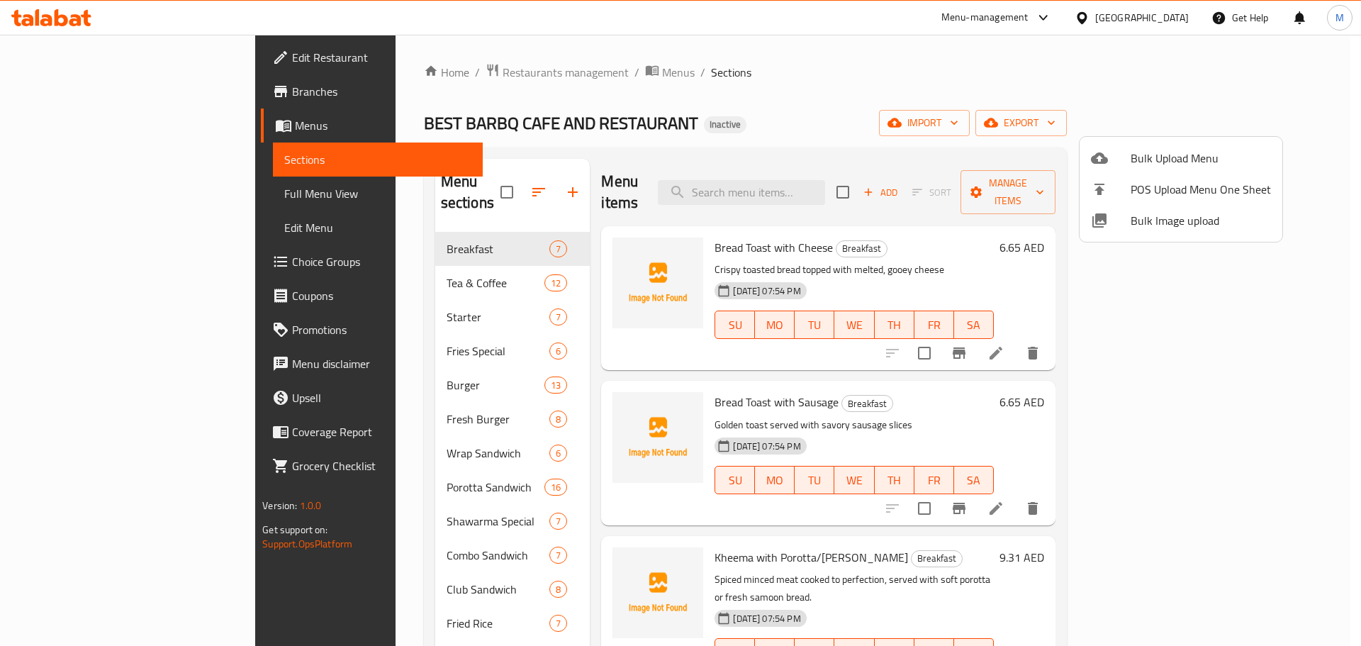
click at [340, 269] on div at bounding box center [680, 323] width 1361 height 646
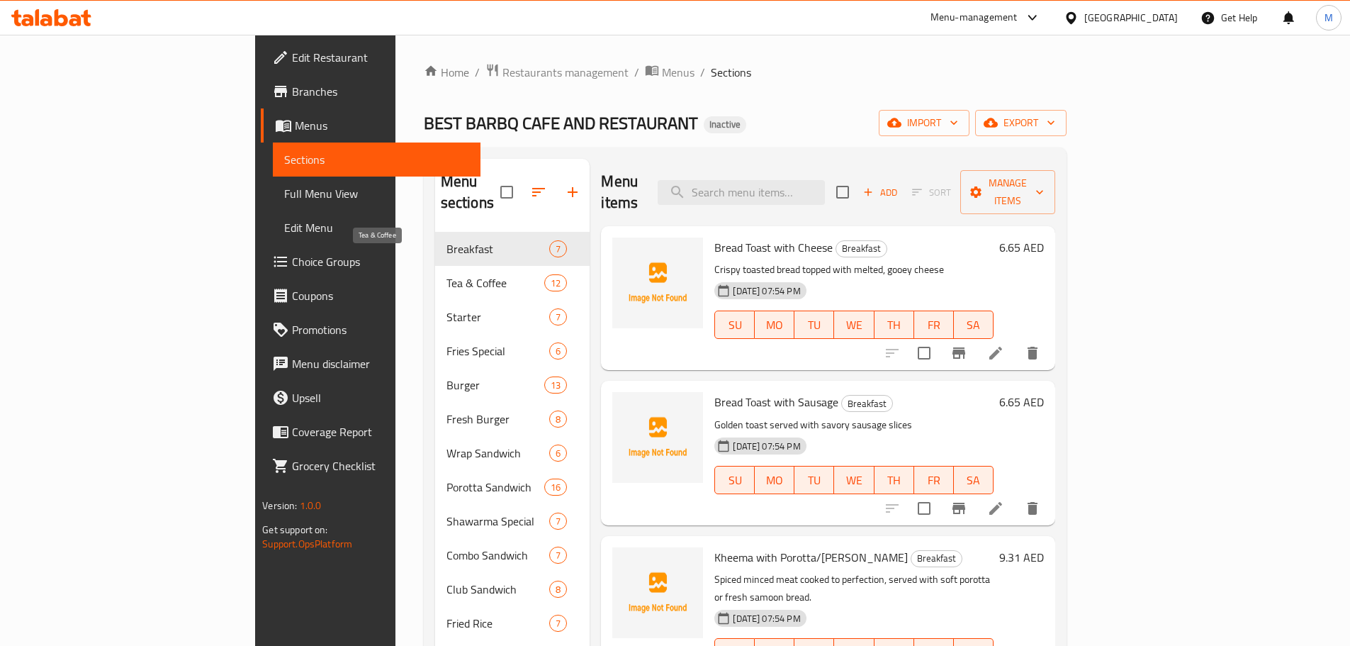
click at [446, 274] on span "Tea & Coffee" at bounding box center [495, 282] width 98 height 17
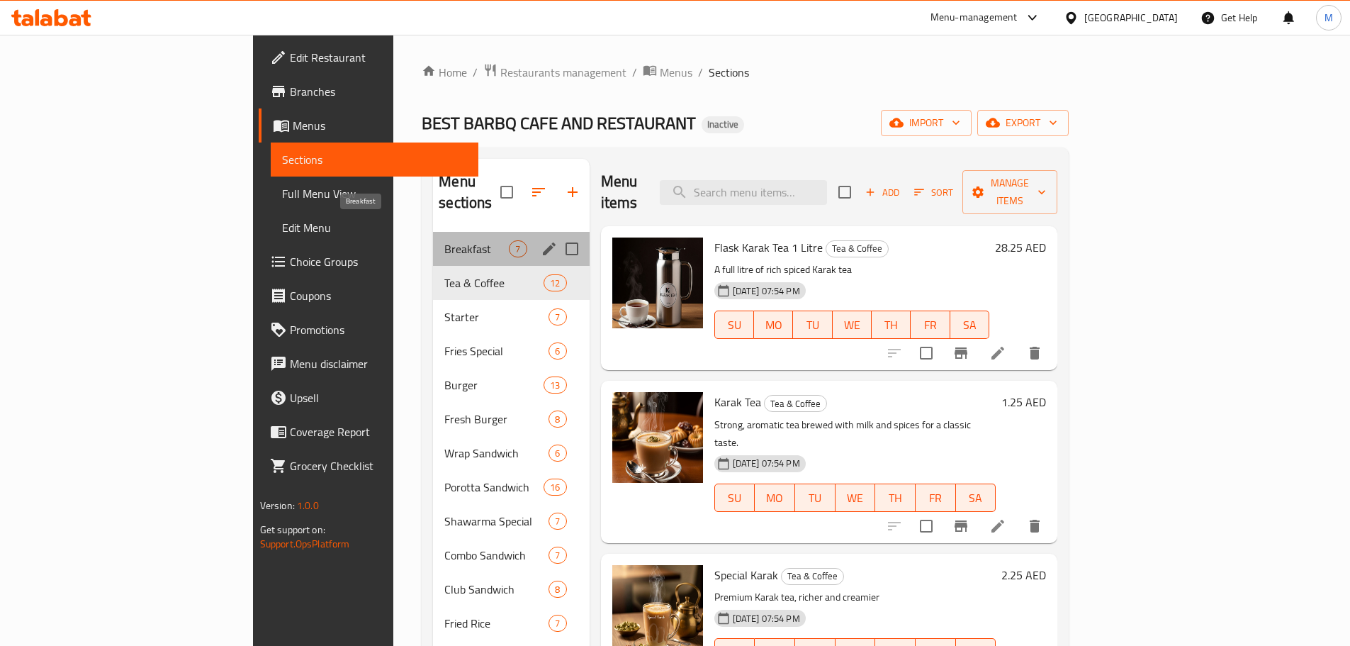
click at [444, 240] on span "Breakfast" at bounding box center [476, 248] width 64 height 17
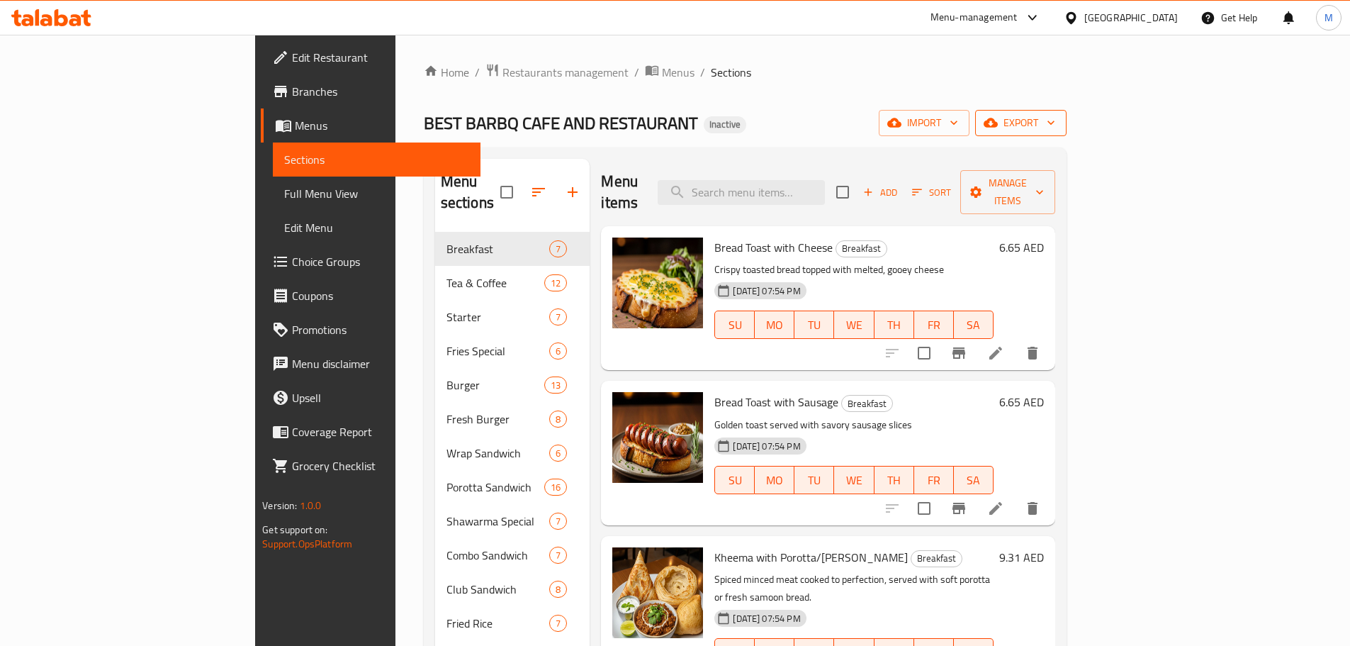
click at [1055, 114] on span "export" at bounding box center [1020, 123] width 69 height 18
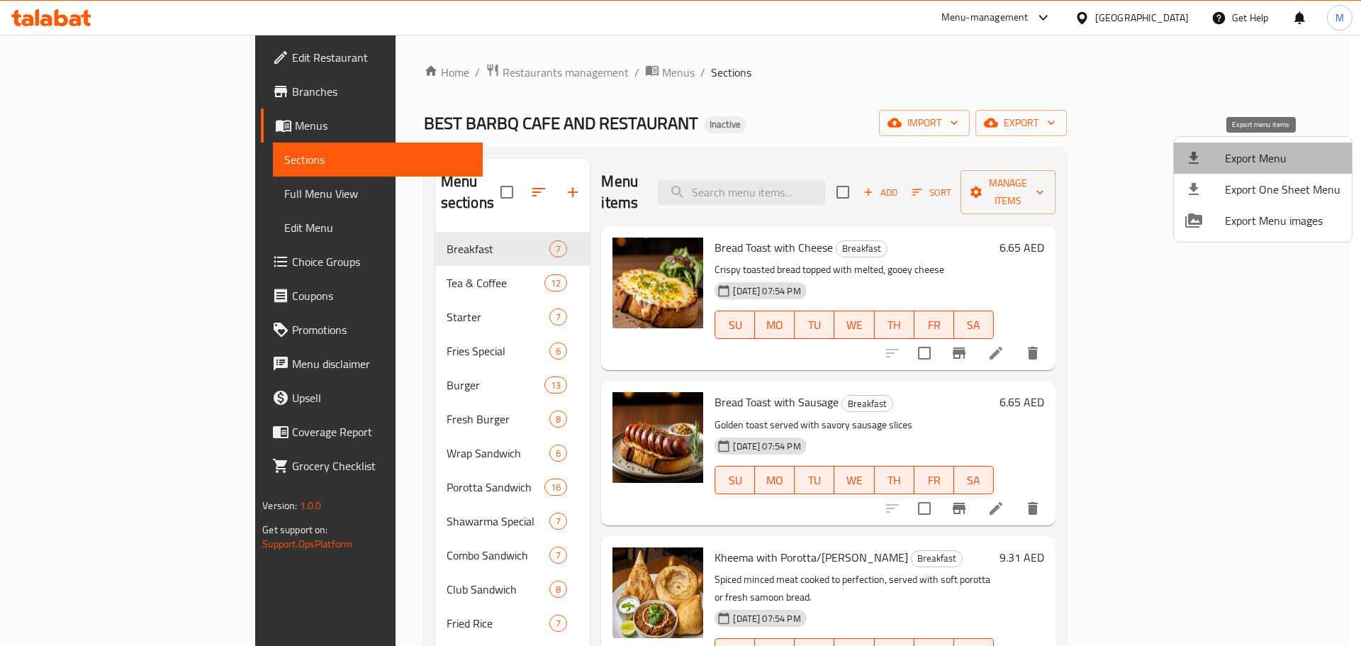
click at [1268, 155] on span "Export Menu" at bounding box center [1282, 158] width 116 height 17
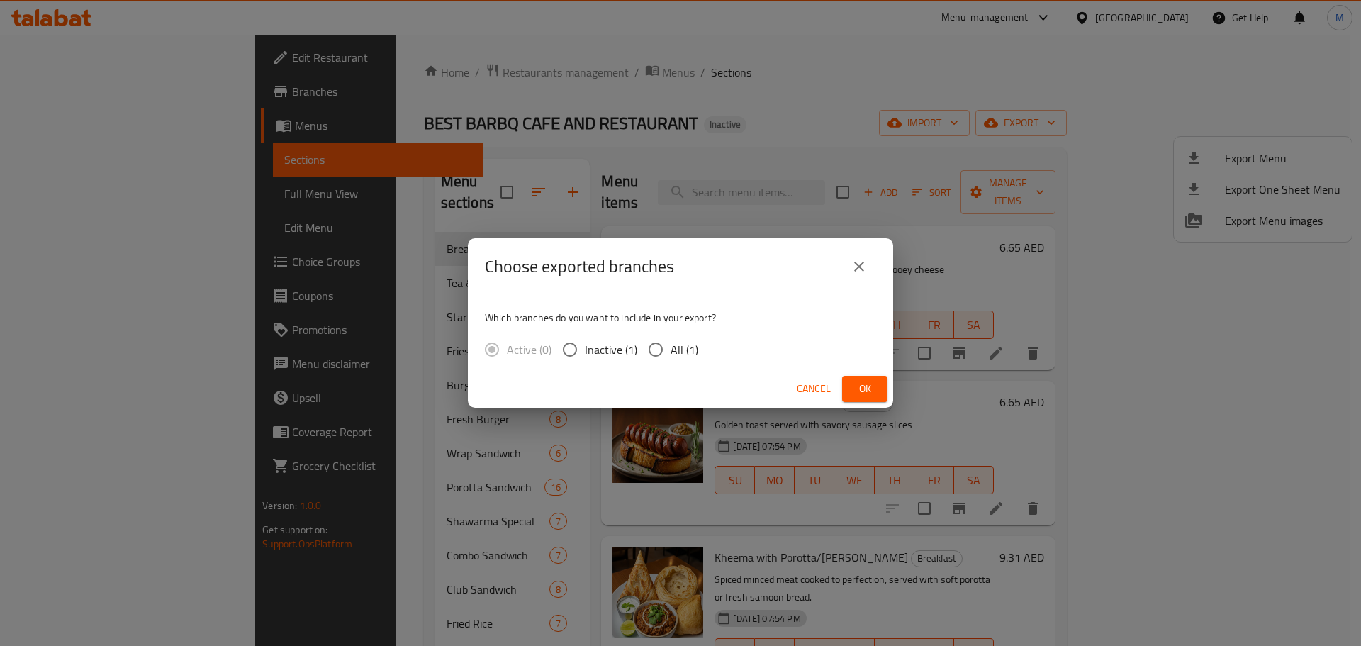
drag, startPoint x: 660, startPoint y: 346, endPoint x: 755, endPoint y: 384, distance: 101.7
click at [660, 346] on input "All (1)" at bounding box center [656, 349] width 30 height 30
radio input "true"
click at [857, 383] on span "Ok" at bounding box center [864, 389] width 23 height 18
